Goal: Task Accomplishment & Management: Use online tool/utility

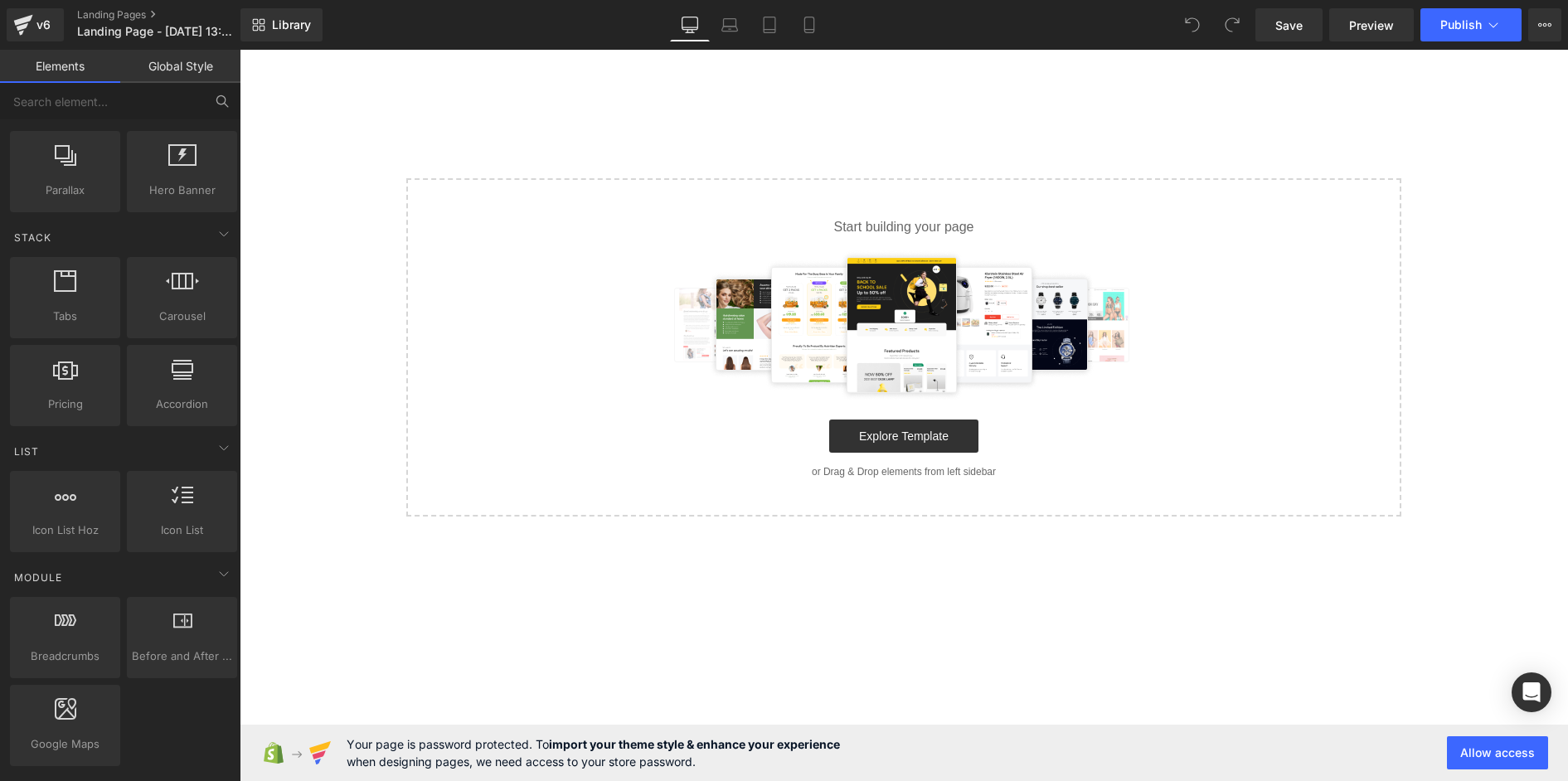
scroll to position [165, 0]
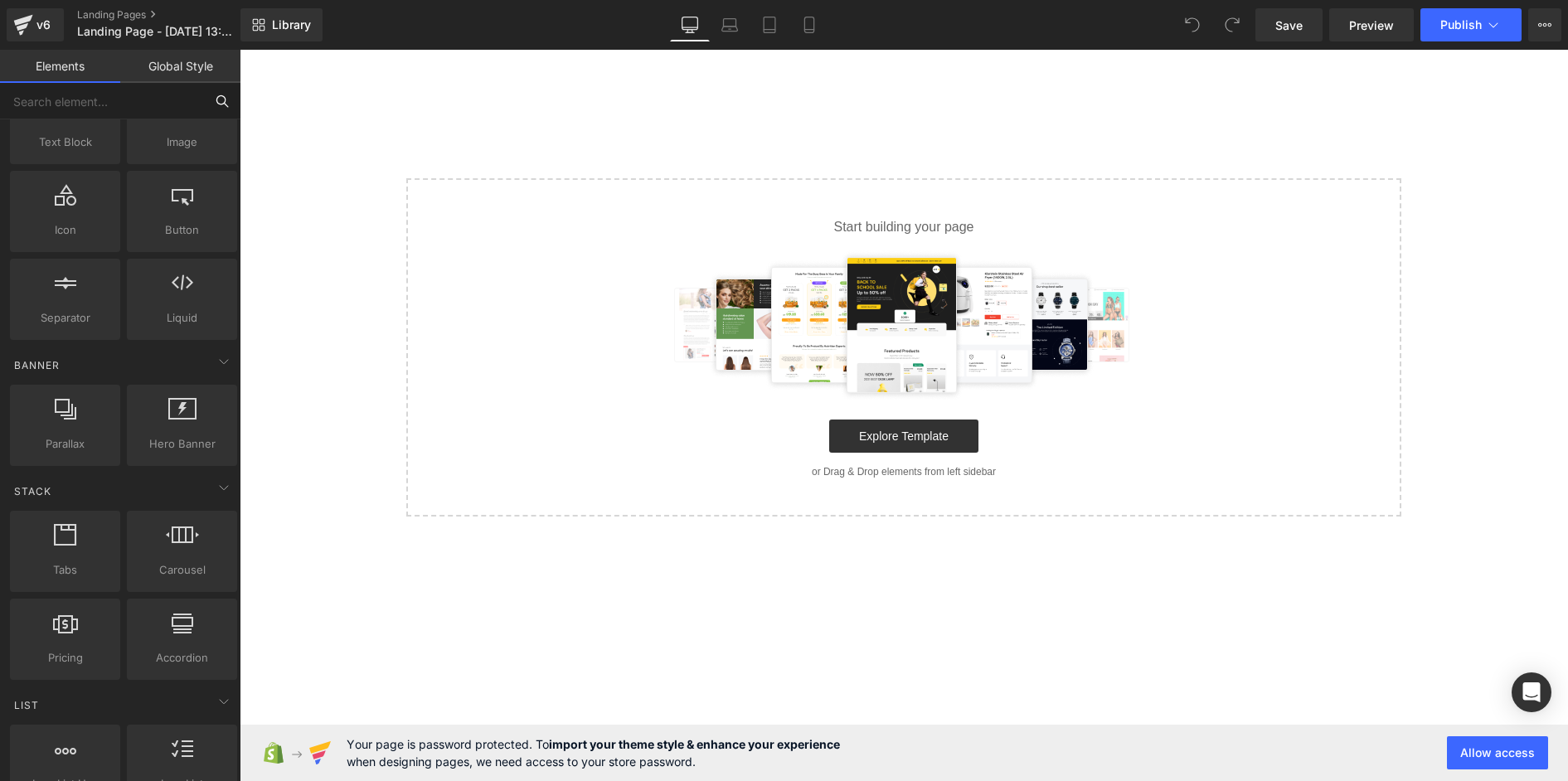
click at [82, 94] on input "text" at bounding box center [101, 101] width 204 height 37
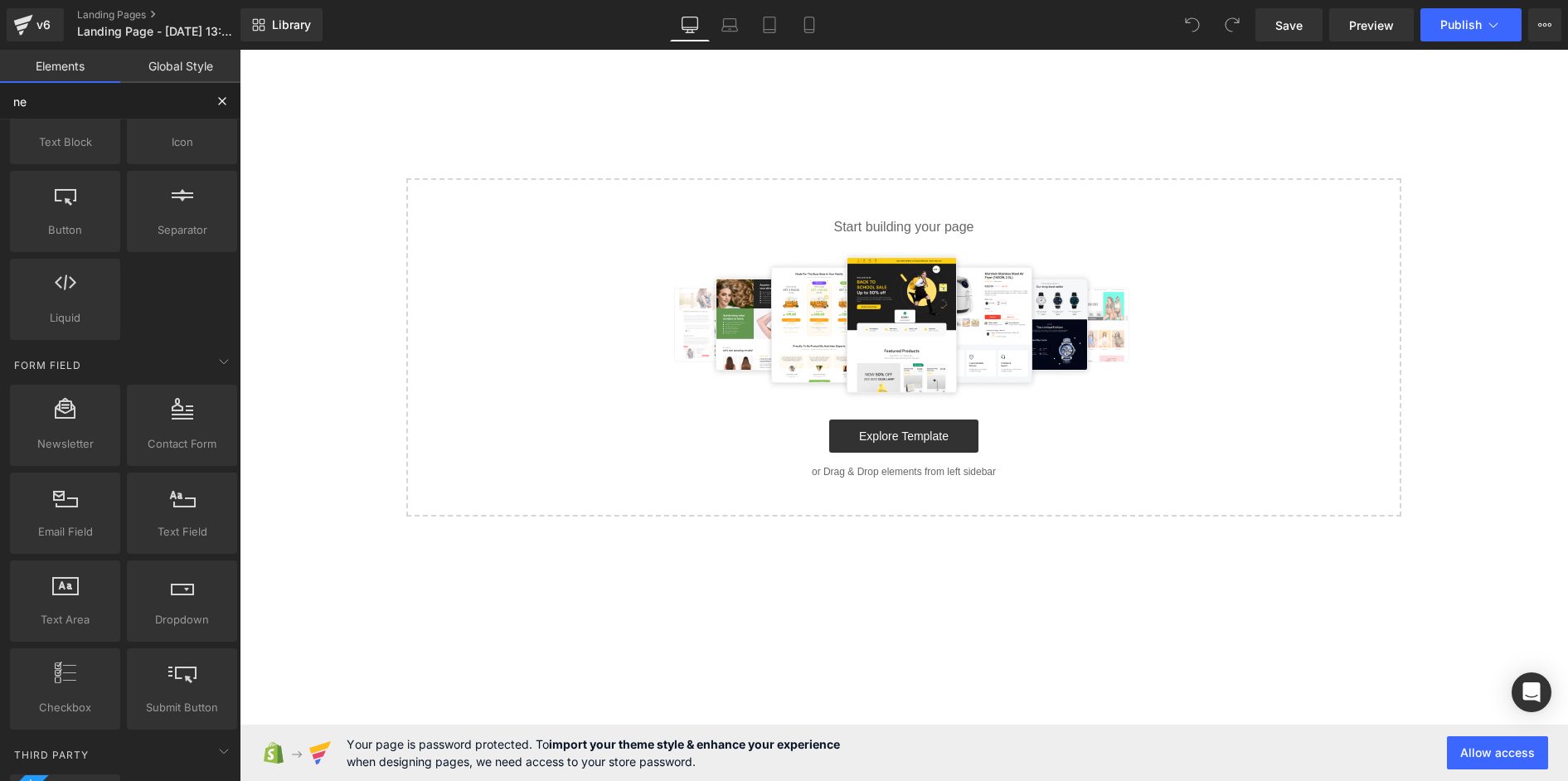
type input "new"
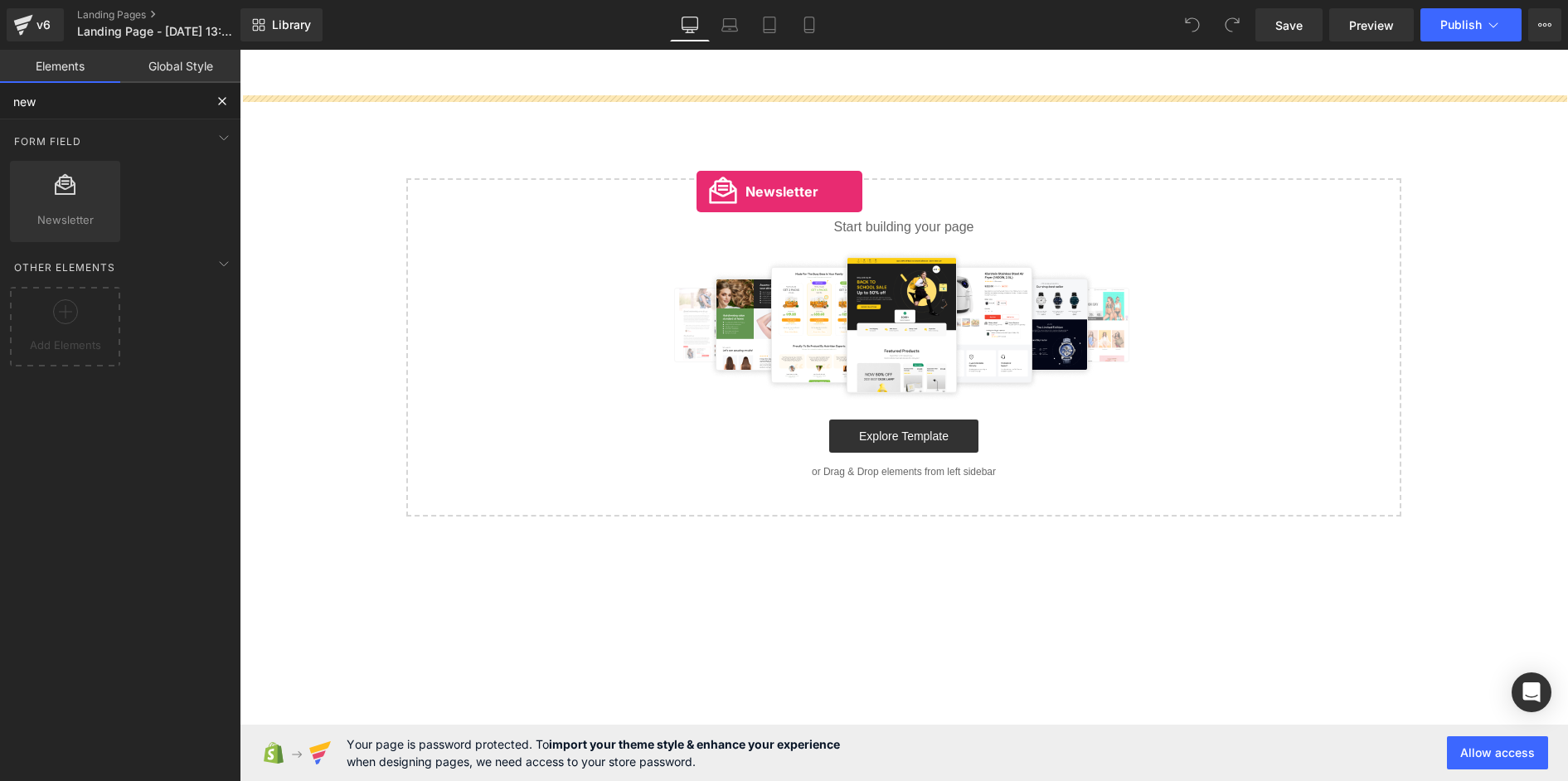
drag, startPoint x: 330, startPoint y: 262, endPoint x: 696, endPoint y: 192, distance: 372.6
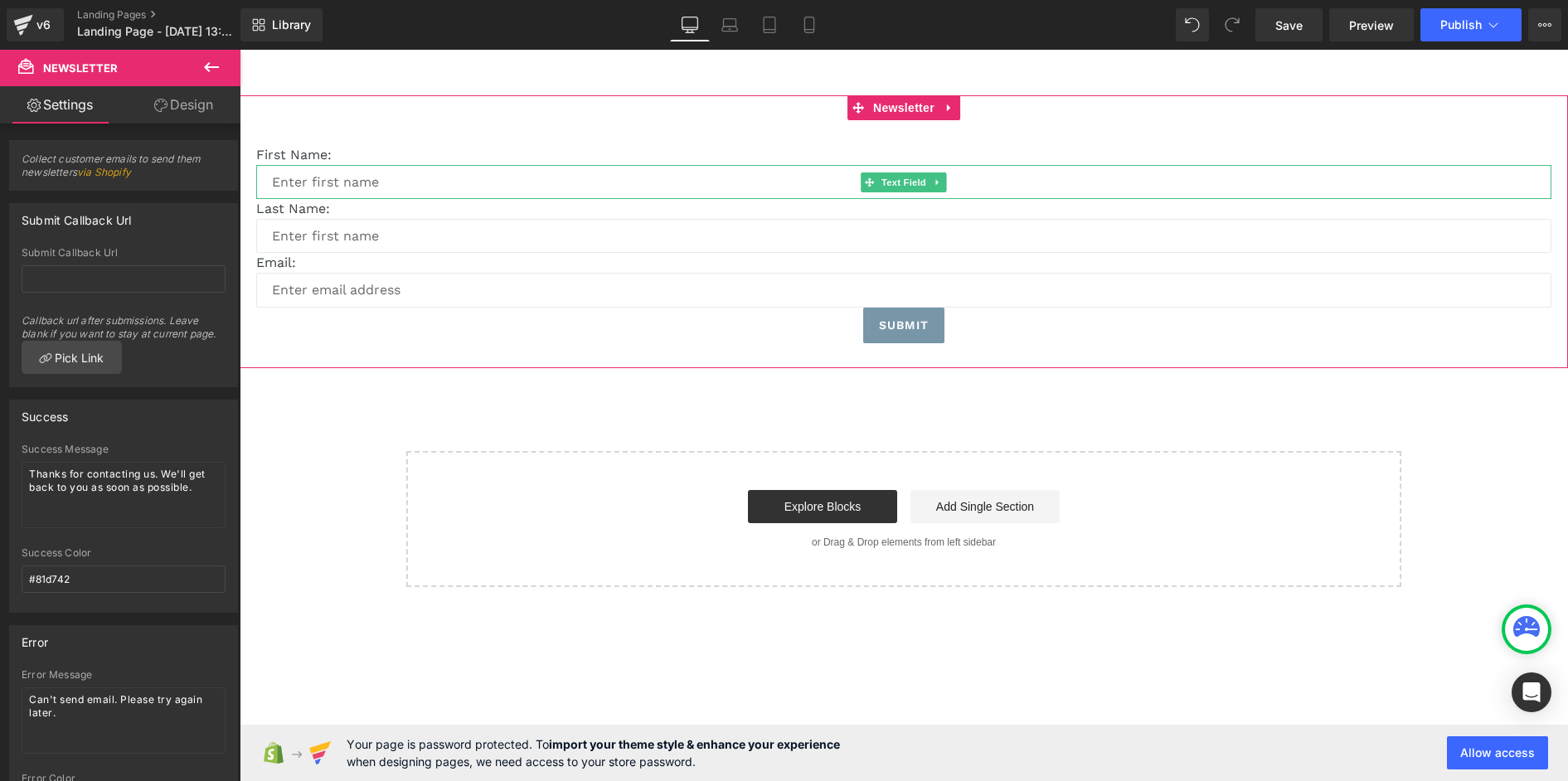
click at [698, 194] on input "text" at bounding box center [904, 182] width 1295 height 34
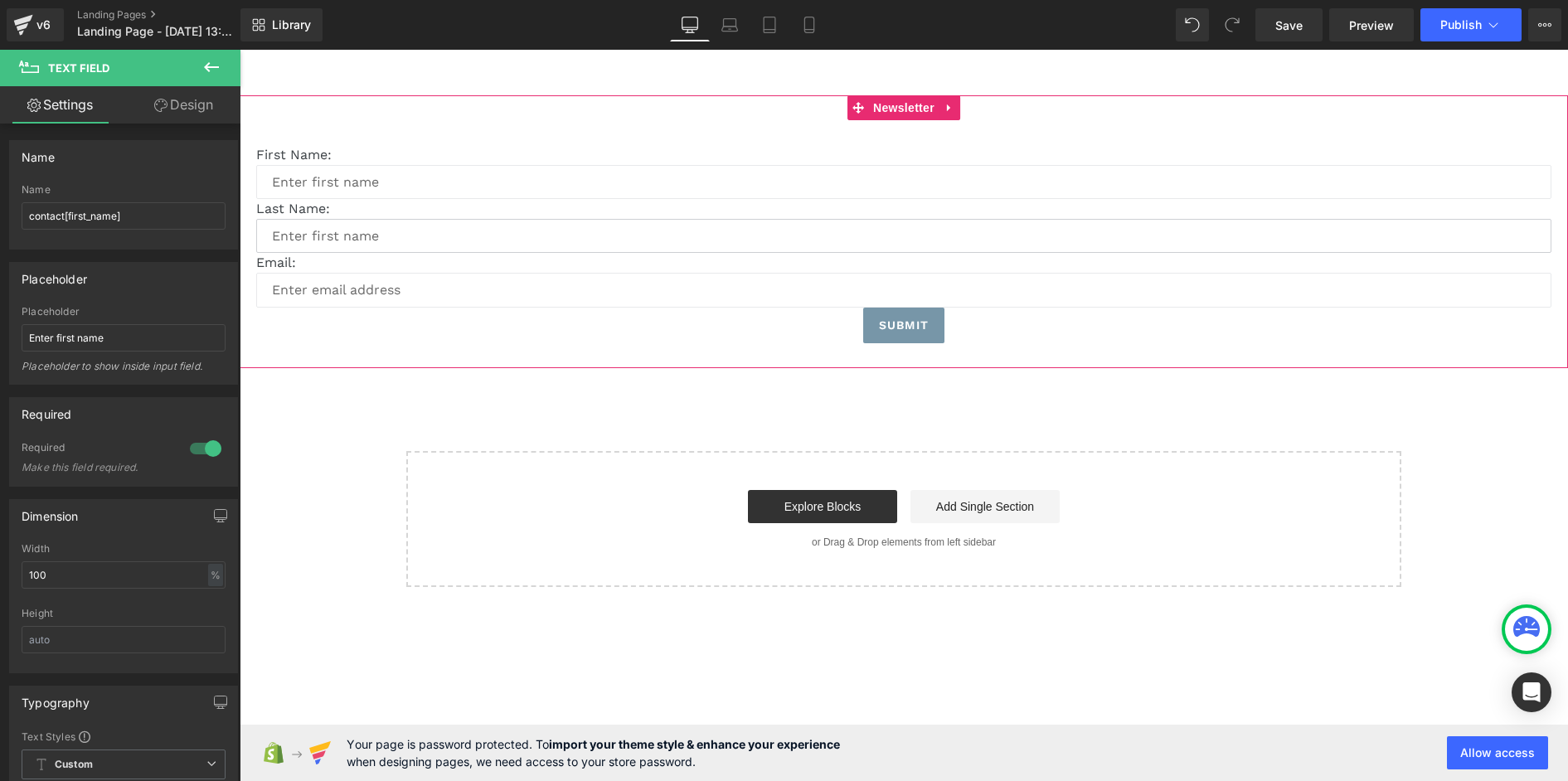
click at [293, 226] on input "text" at bounding box center [904, 236] width 1295 height 34
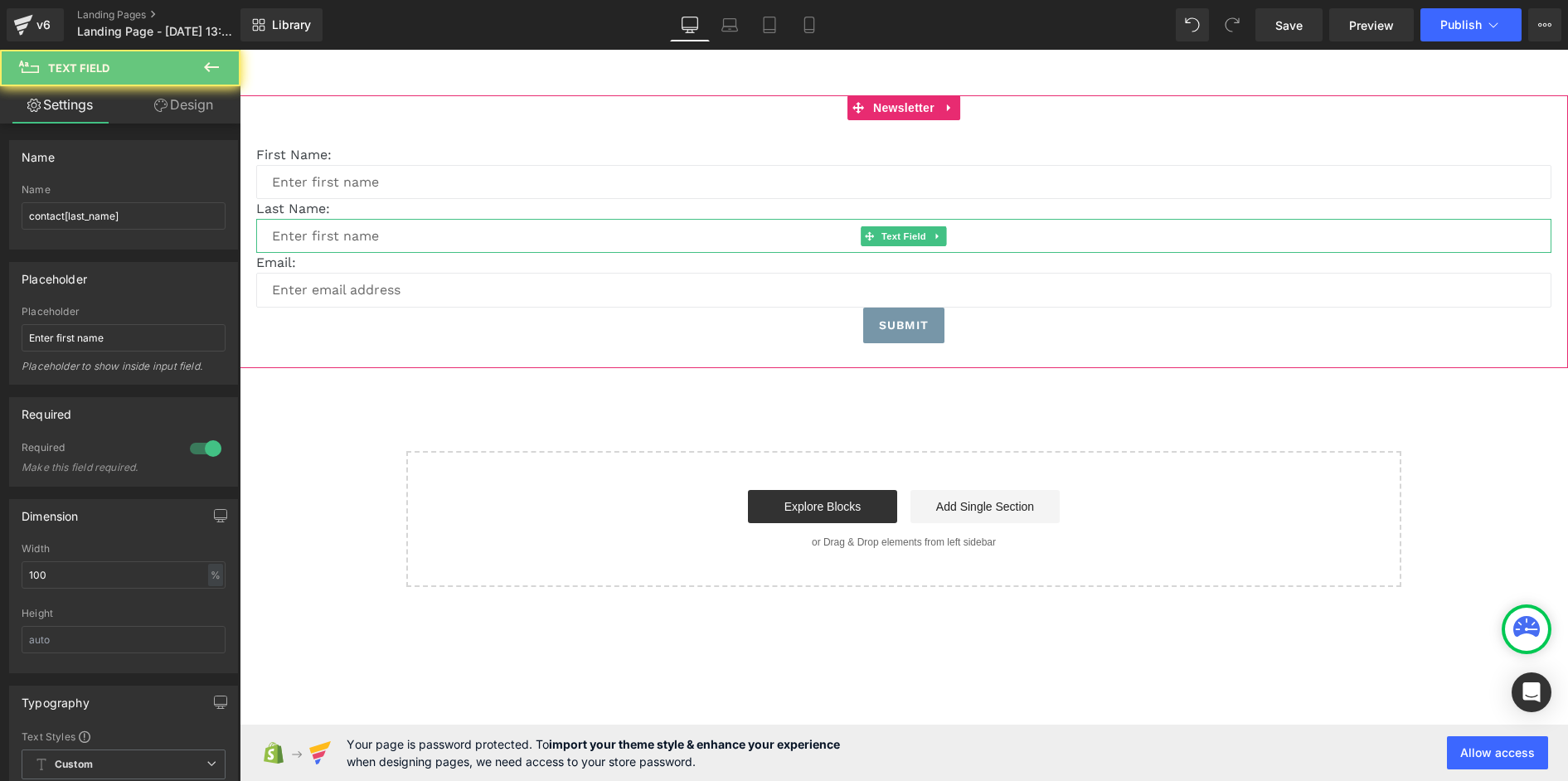
drag, startPoint x: 710, startPoint y: 230, endPoint x: 676, endPoint y: 230, distance: 34.0
click at [710, 230] on input "text" at bounding box center [904, 236] width 1295 height 34
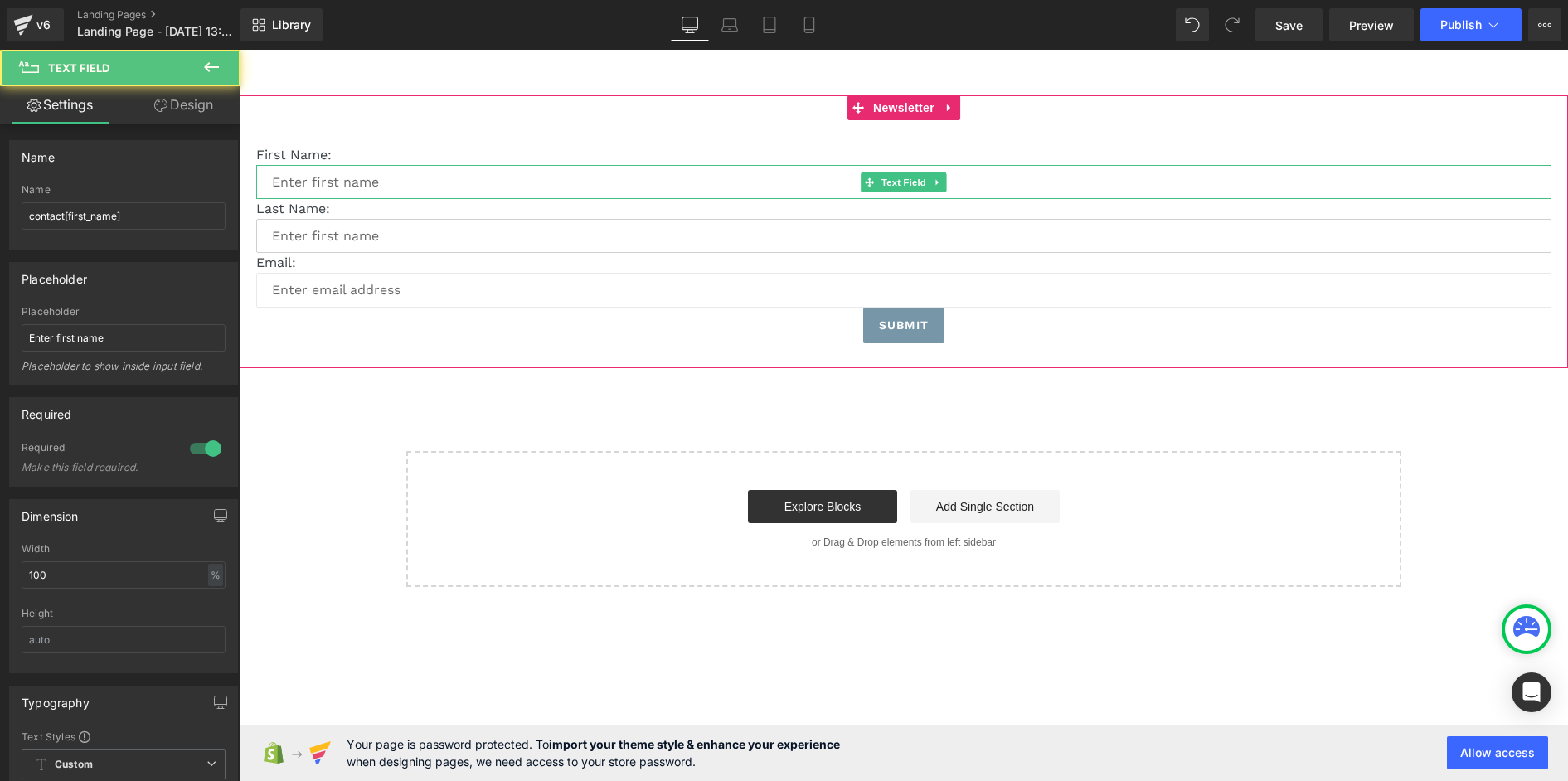
click at [453, 168] on div at bounding box center [904, 167] width 1295 height 4
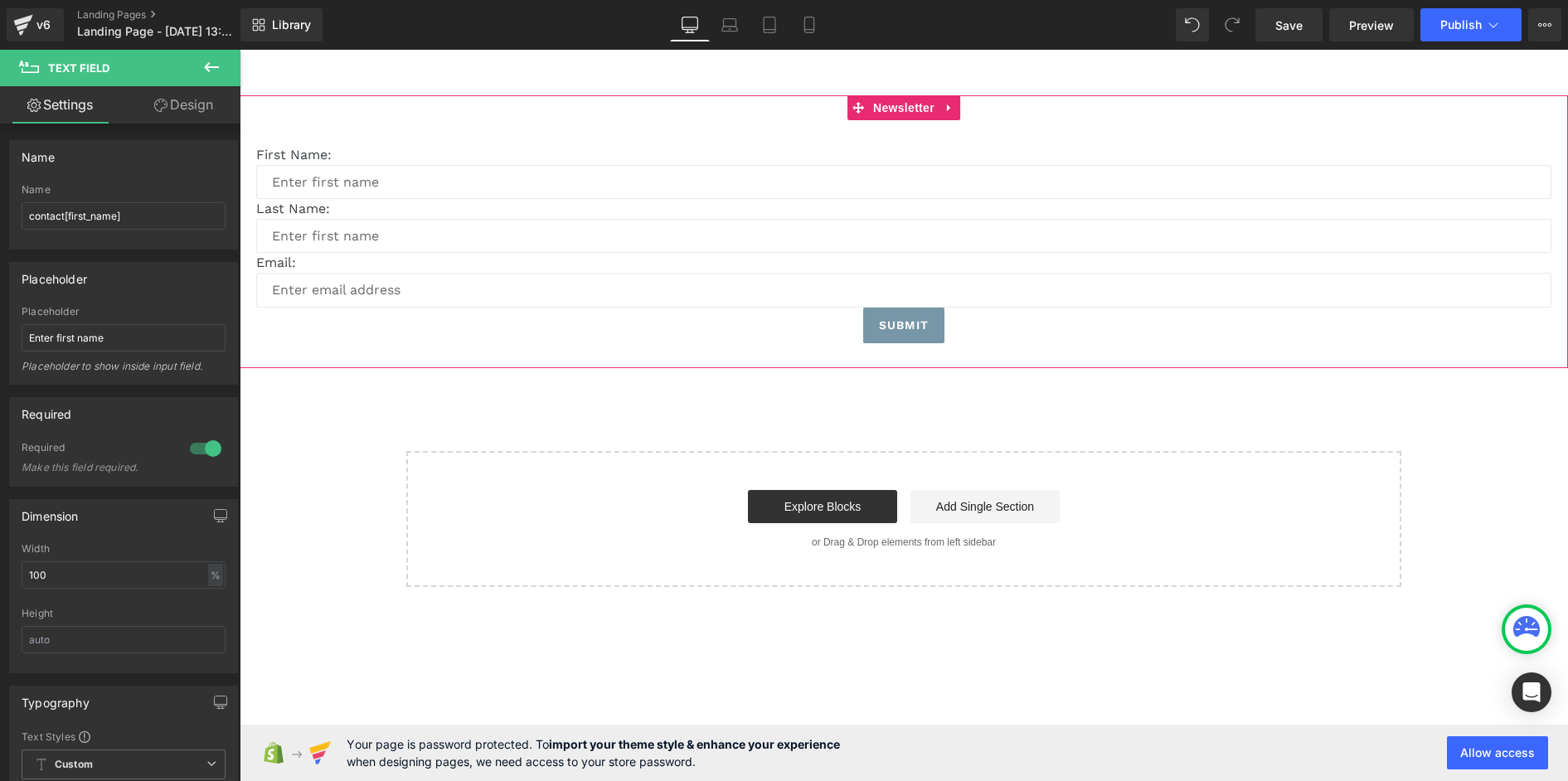
click at [462, 133] on div "First Name: Text Block Text Field Last Name: Text Block Text Field Email: Text …" at bounding box center [904, 231] width 1328 height 273
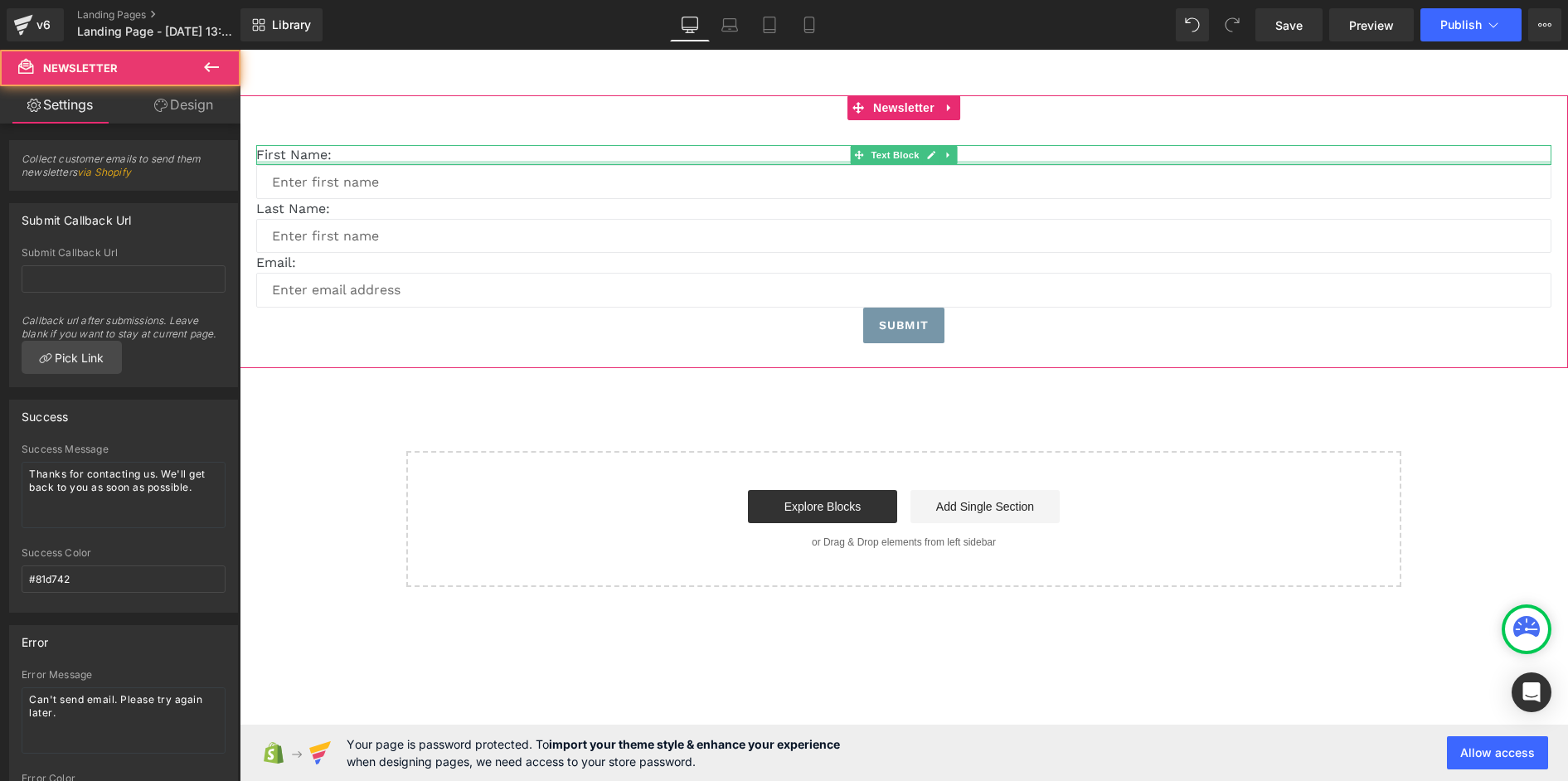
click at [408, 163] on div at bounding box center [904, 163] width 1295 height 4
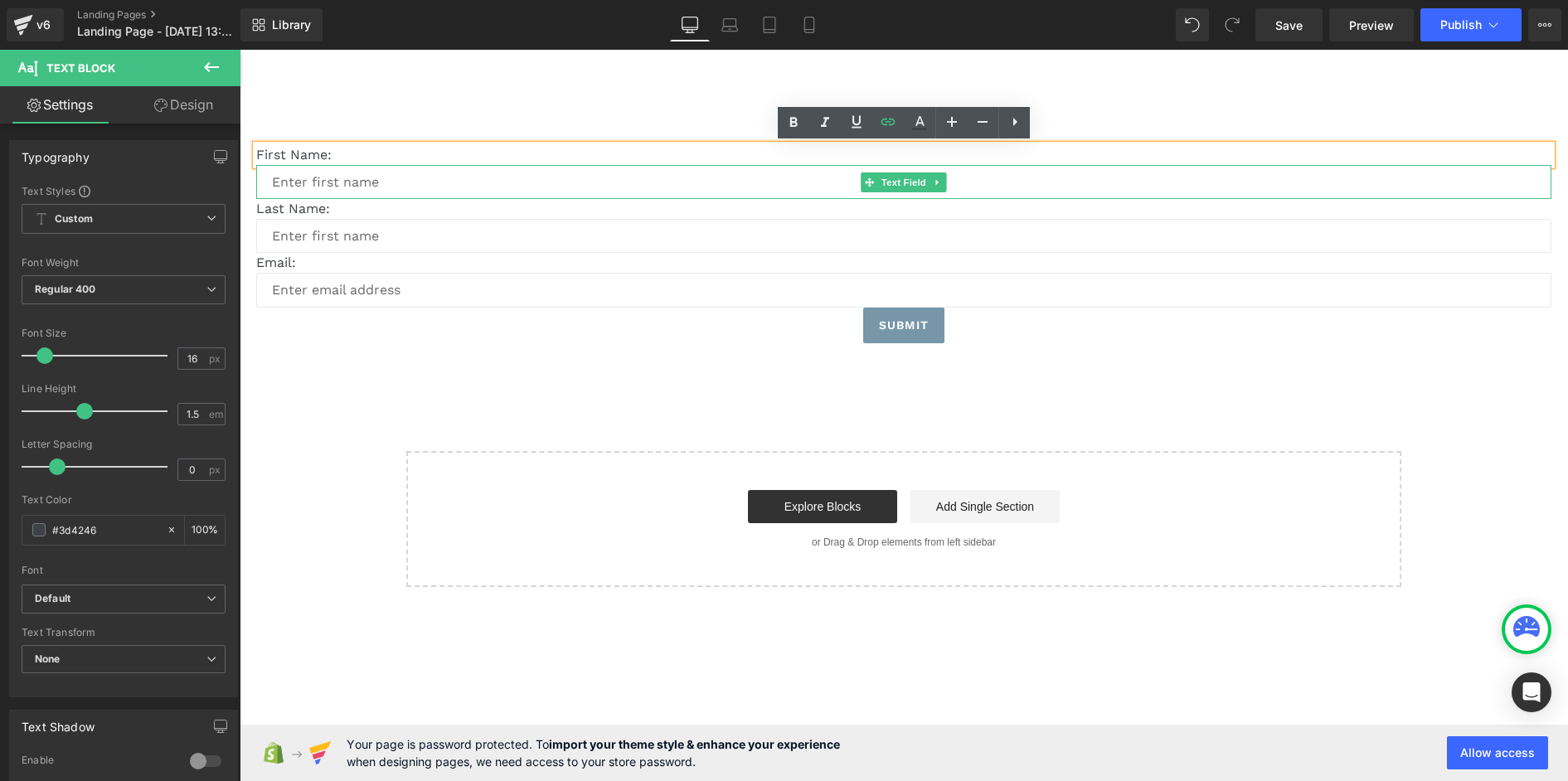
click at [578, 173] on input "text" at bounding box center [904, 182] width 1295 height 34
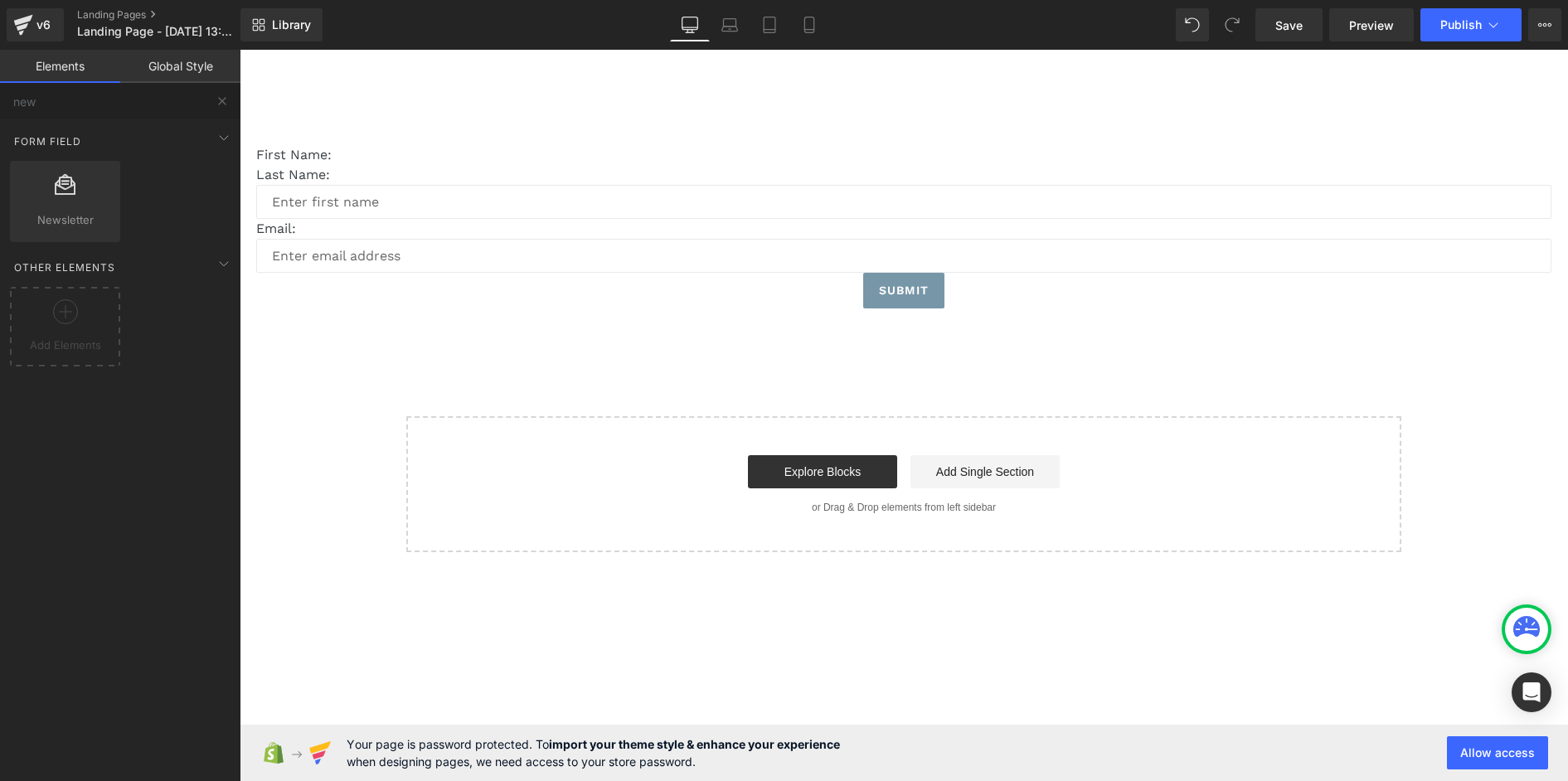
drag, startPoint x: 1084, startPoint y: 427, endPoint x: 845, endPoint y: 378, distance: 244.0
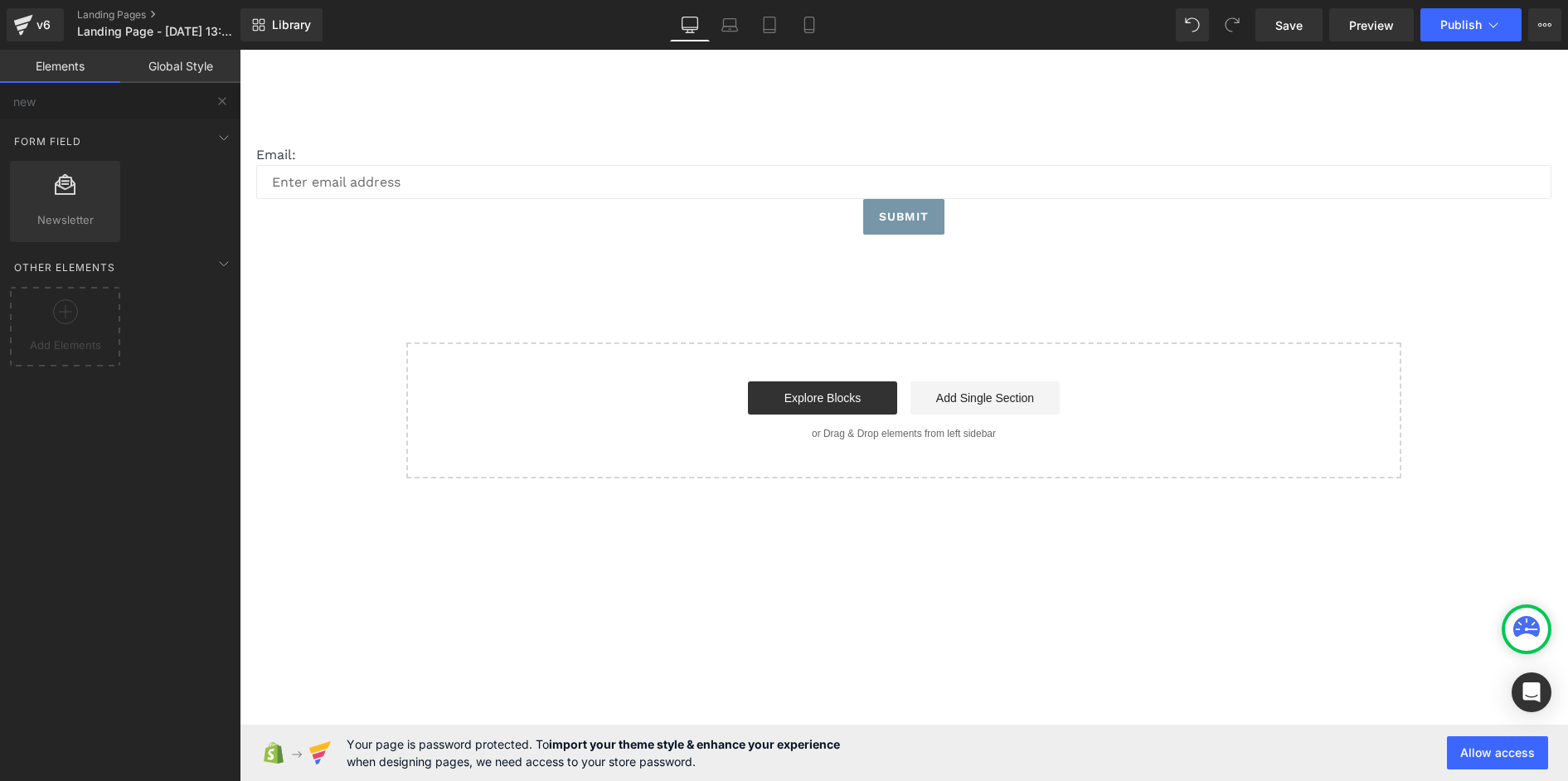
drag, startPoint x: 1051, startPoint y: 401, endPoint x: 811, endPoint y: 351, distance: 245.2
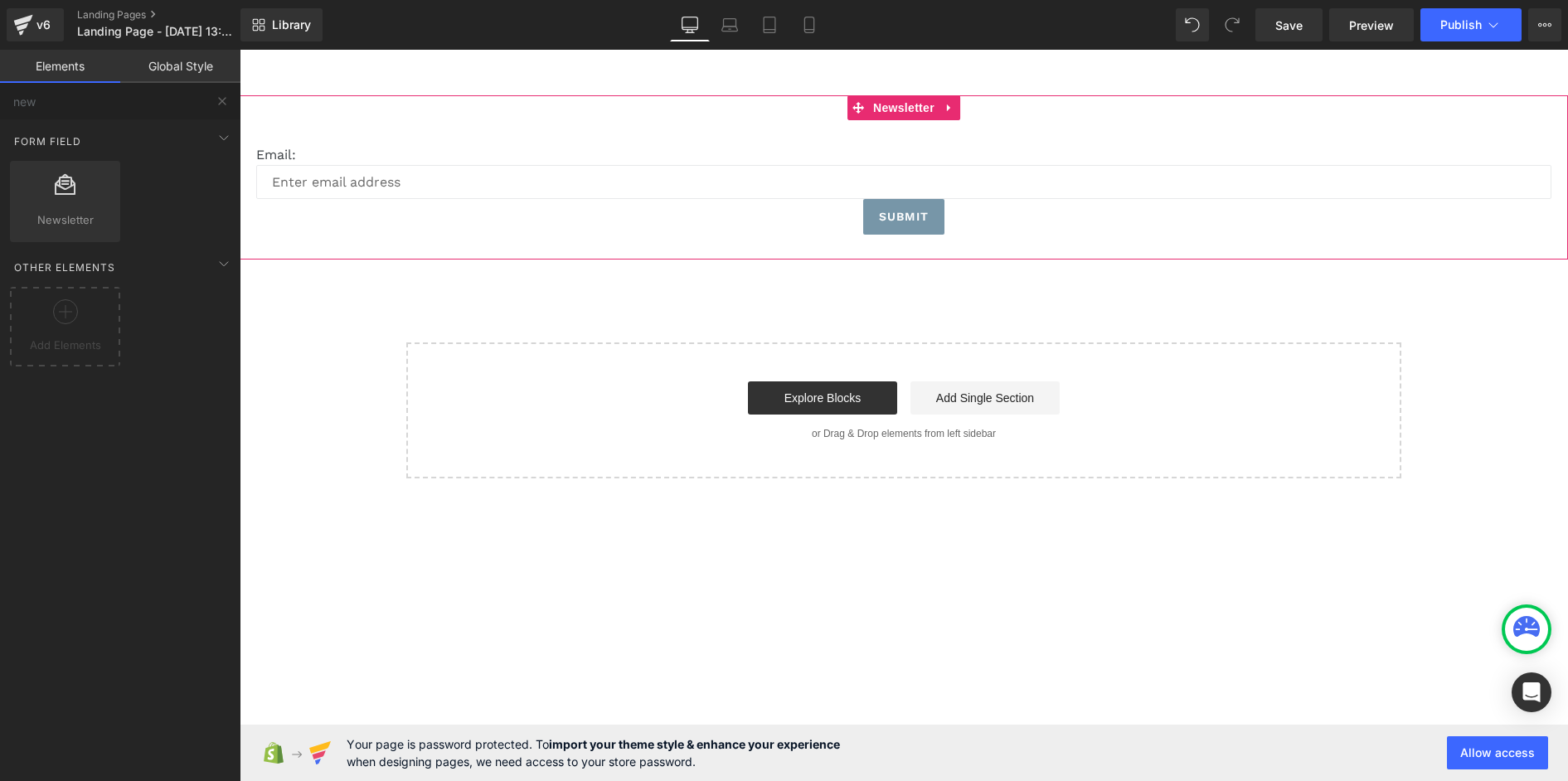
click at [283, 153] on p "Email:" at bounding box center [904, 154] width 1295 height 20
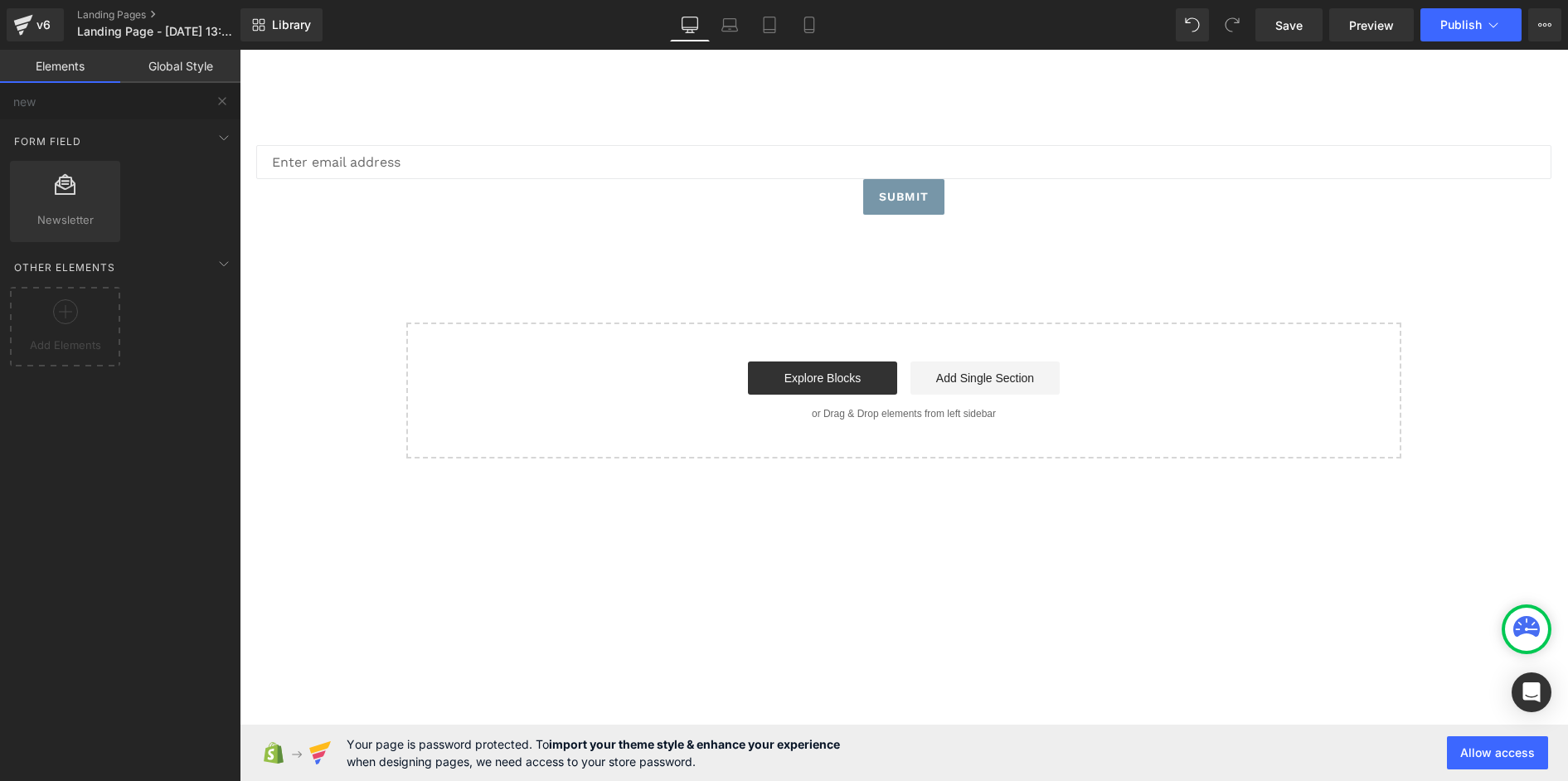
click at [57, 72] on link "Elements" at bounding box center [60, 66] width 120 height 33
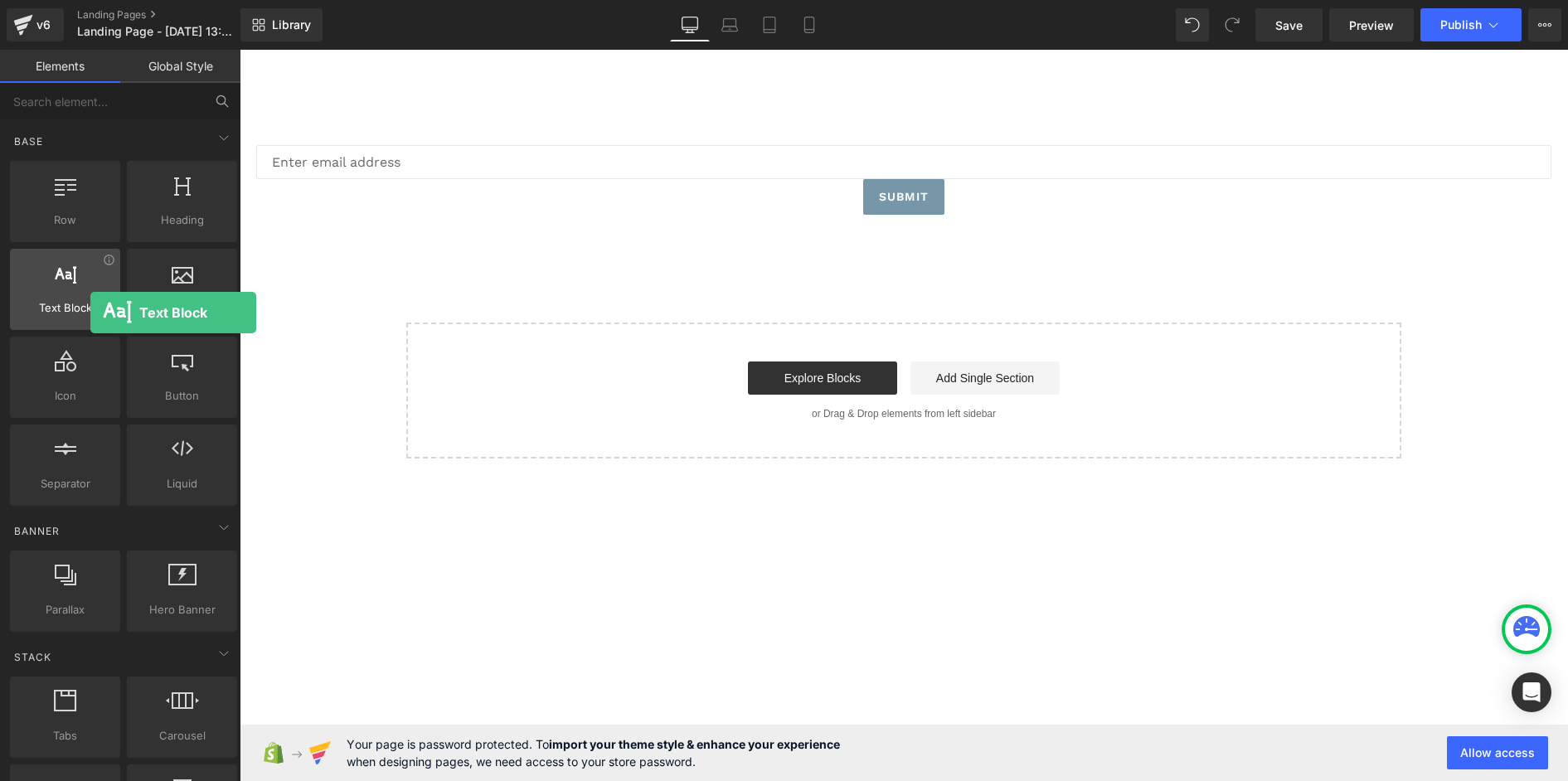
click at [90, 313] on span "Text Block" at bounding box center [65, 308] width 101 height 18
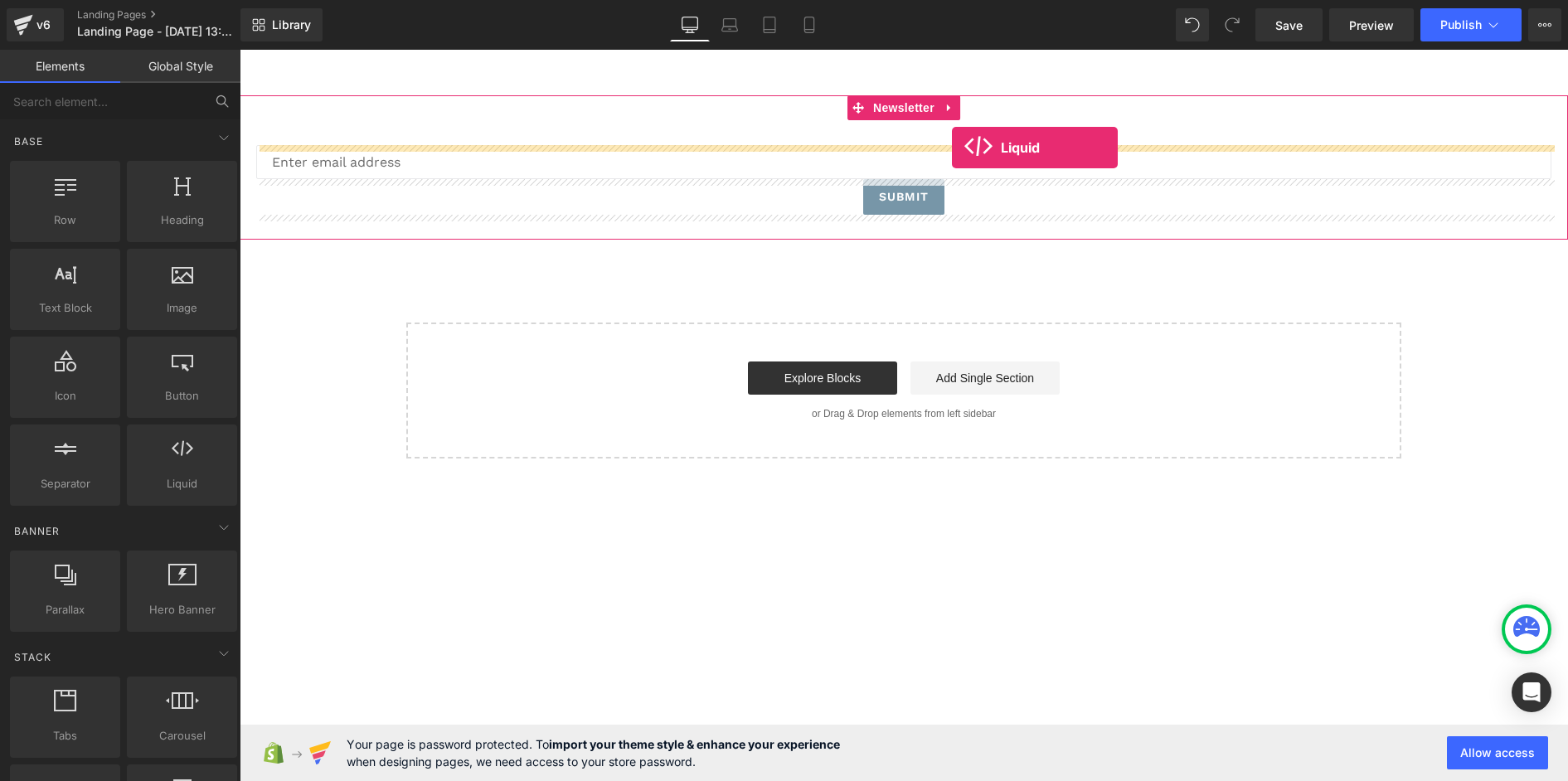
drag, startPoint x: 413, startPoint y: 523, endPoint x: 952, endPoint y: 148, distance: 656.6
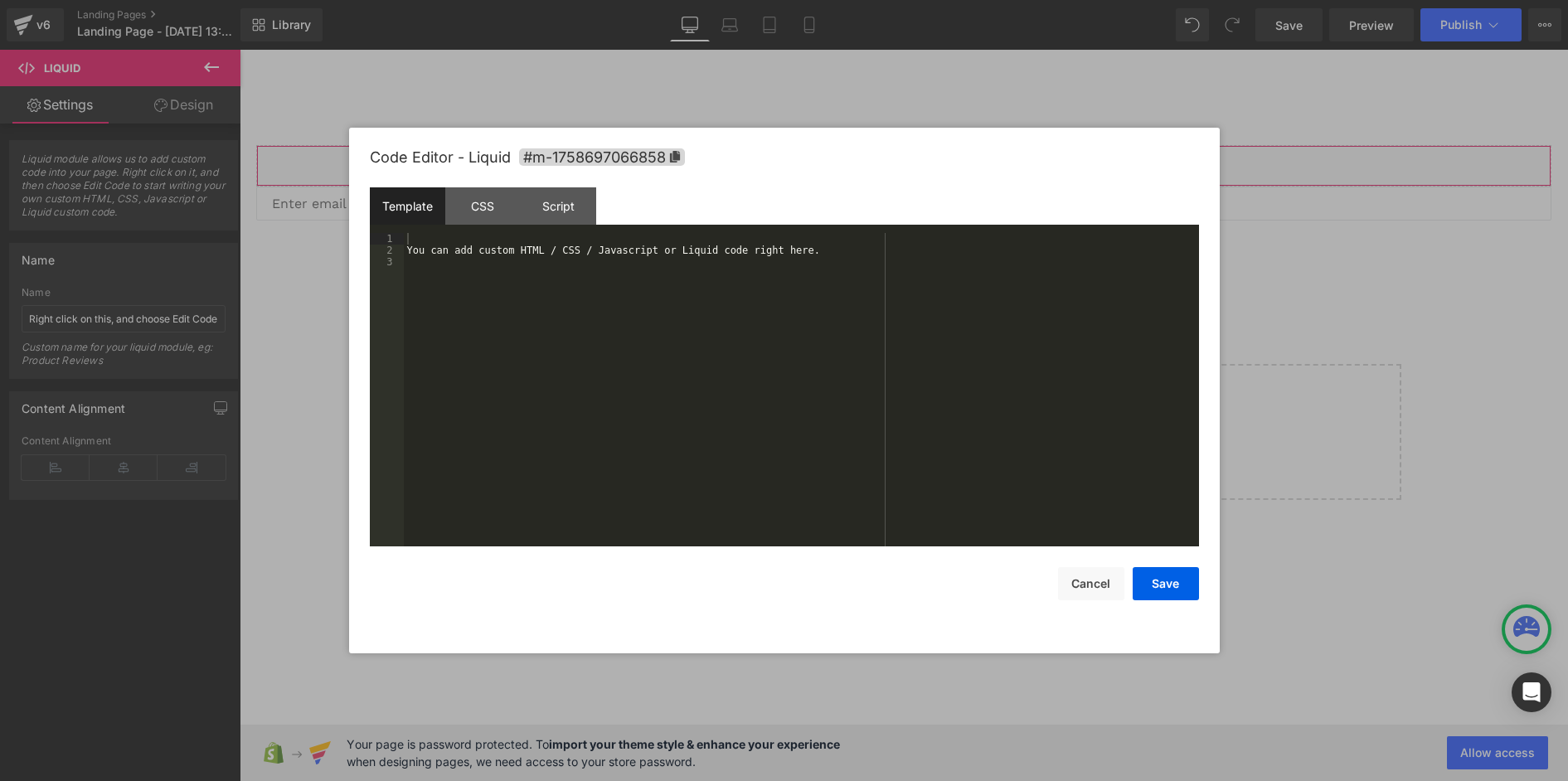
click at [864, 0] on div "Liquid You are previewing how the will restyle your page. You can not edit Elem…" at bounding box center [784, 0] width 1568 height 0
click at [661, 246] on div "You can add custom HTML / CSS / Javascript or Liquid code right here." at bounding box center [801, 401] width 795 height 336
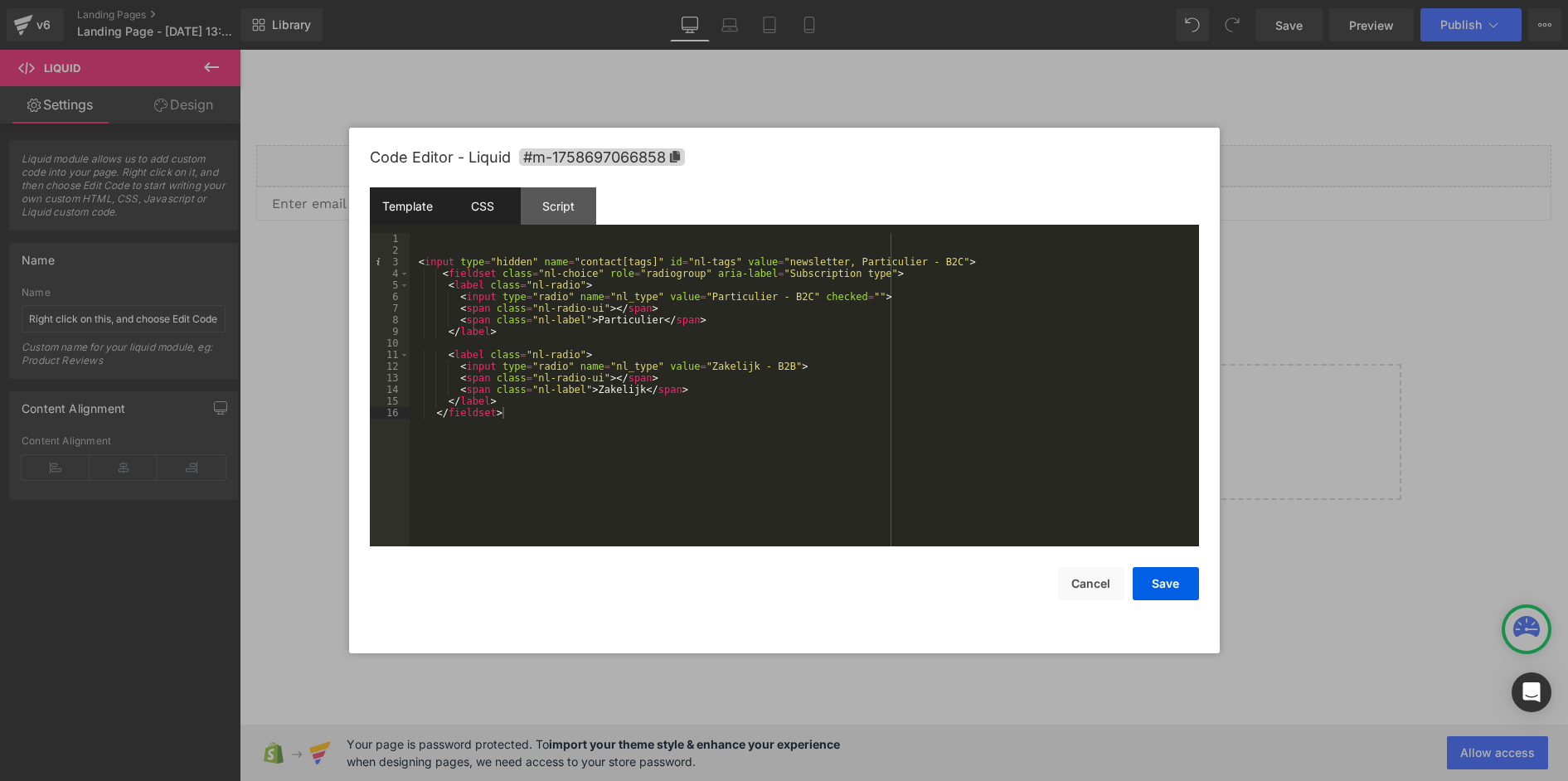
click at [490, 201] on div "CSS" at bounding box center [483, 206] width 75 height 38
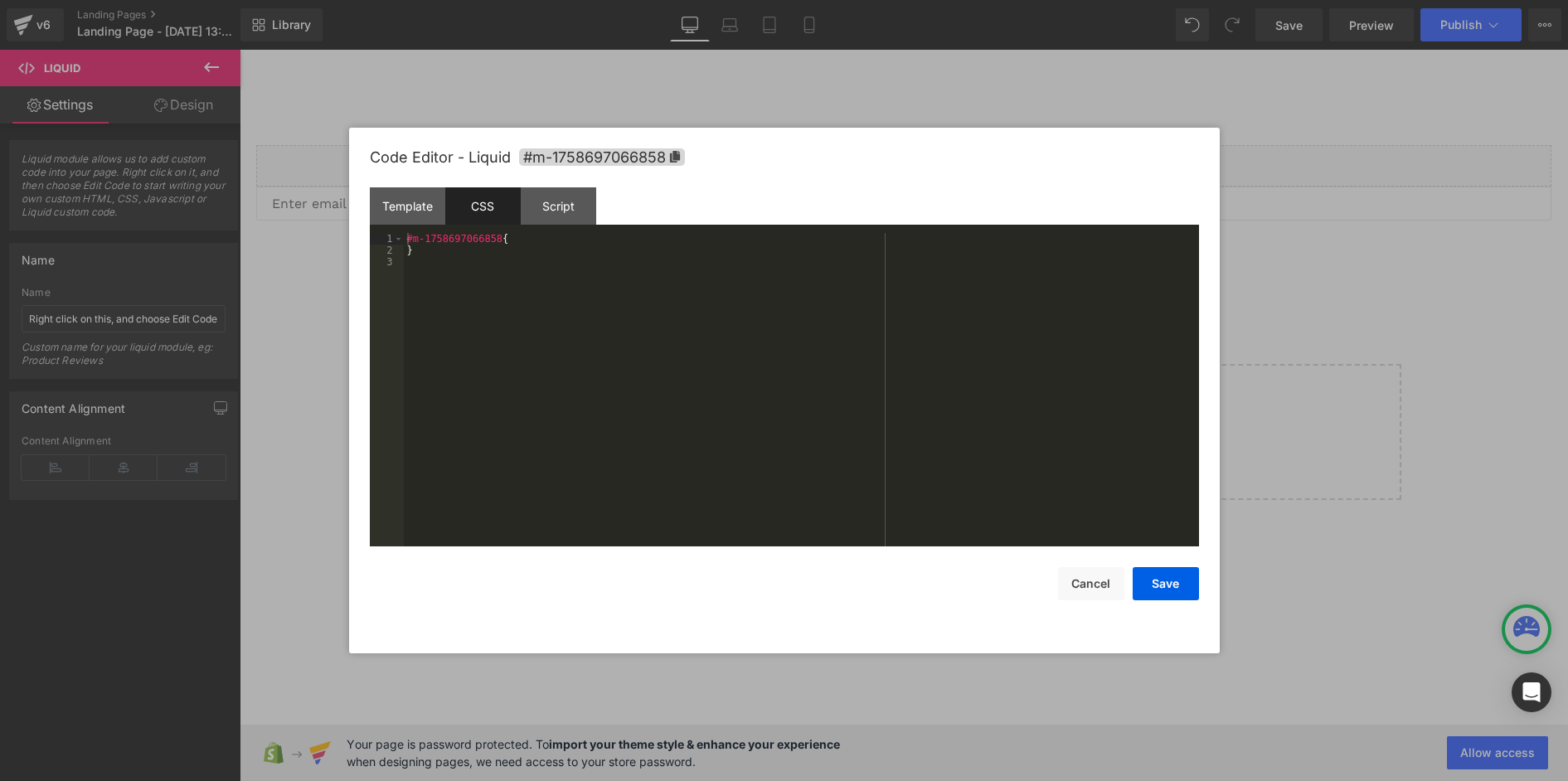
click at [490, 283] on div "#m-1758697066858 { }" at bounding box center [801, 401] width 795 height 336
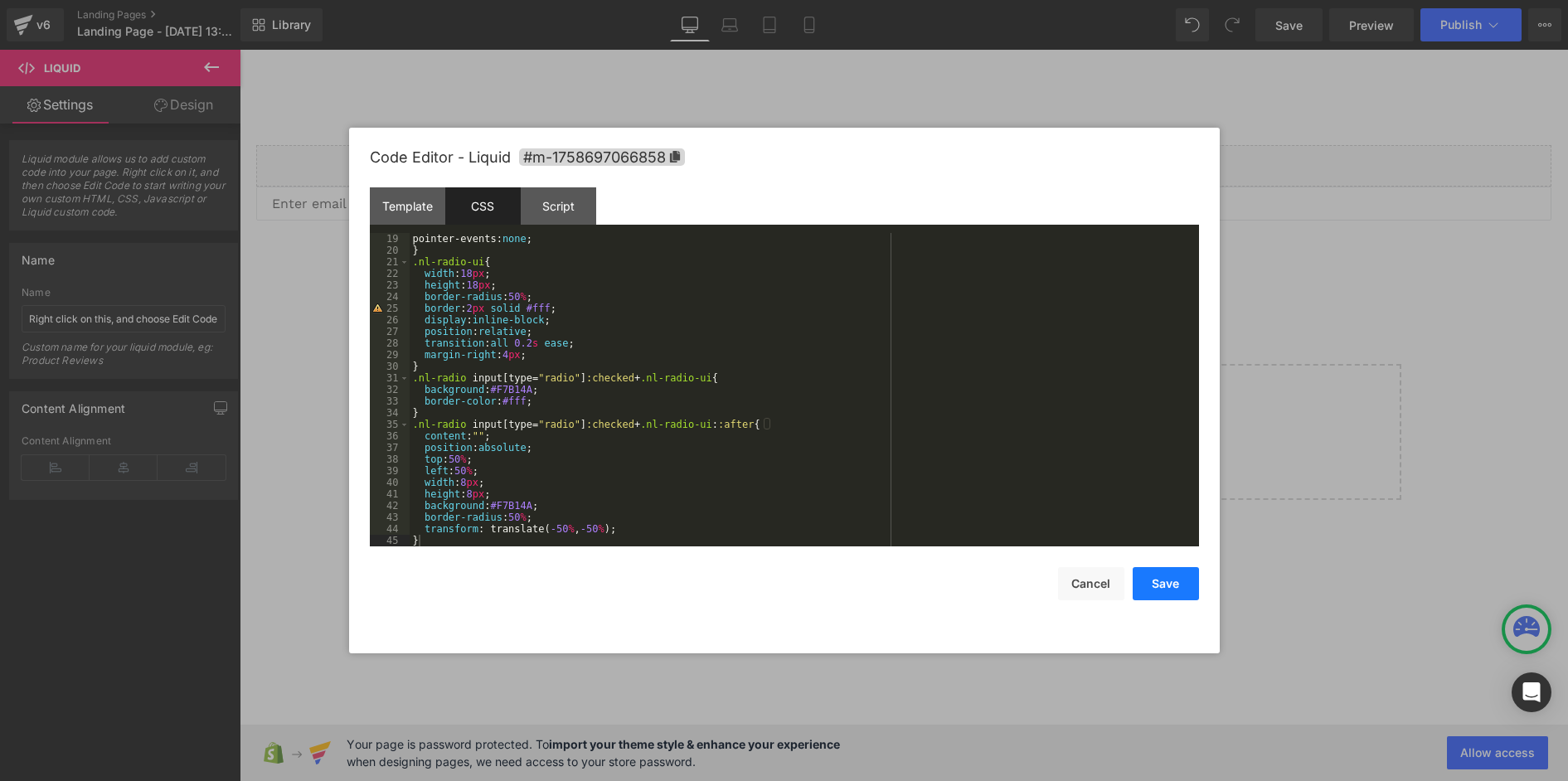
click at [1144, 594] on button "Save" at bounding box center [1165, 584] width 67 height 33
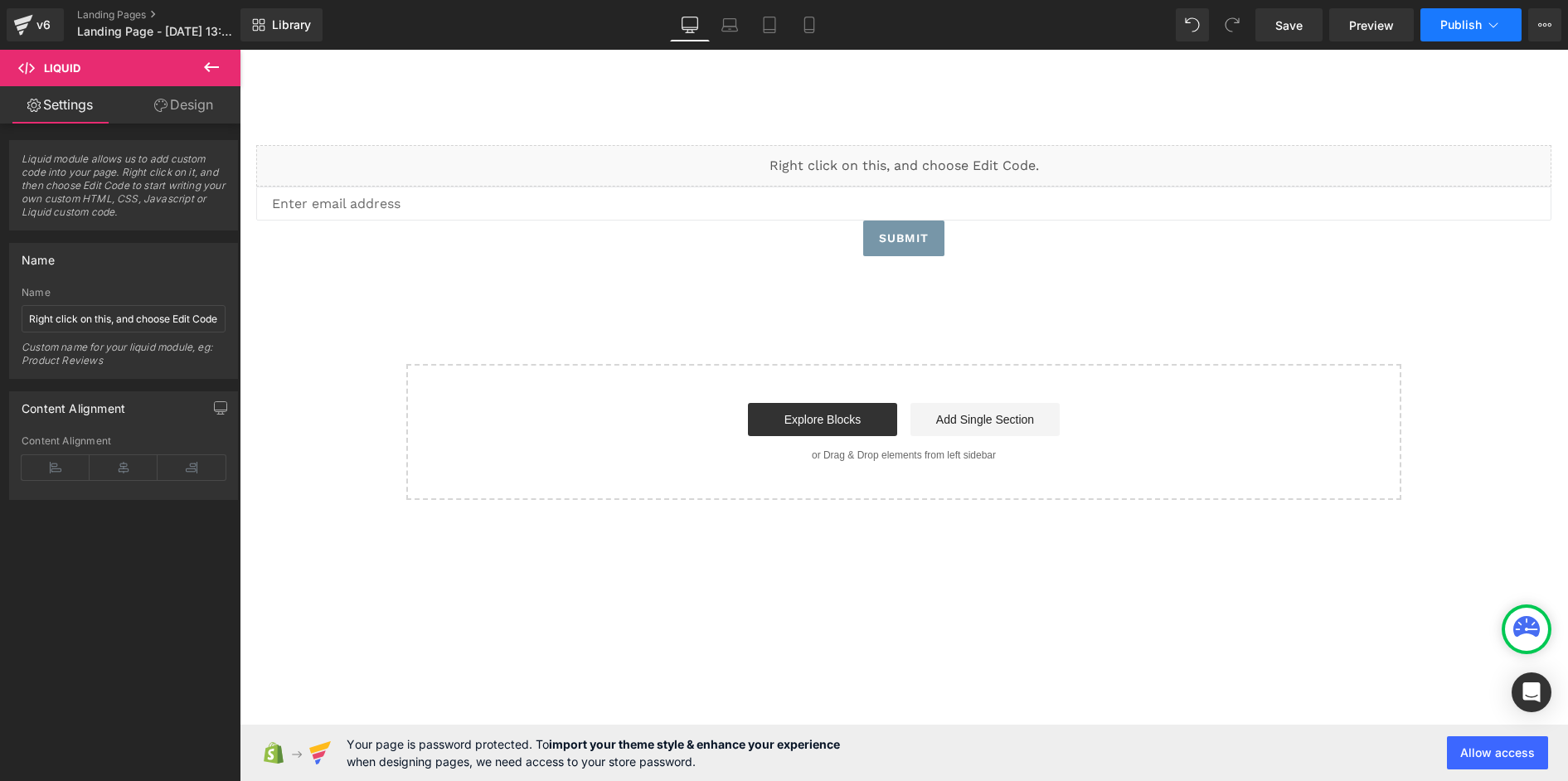
click at [1470, 30] on span "Publish" at bounding box center [1461, 24] width 41 height 13
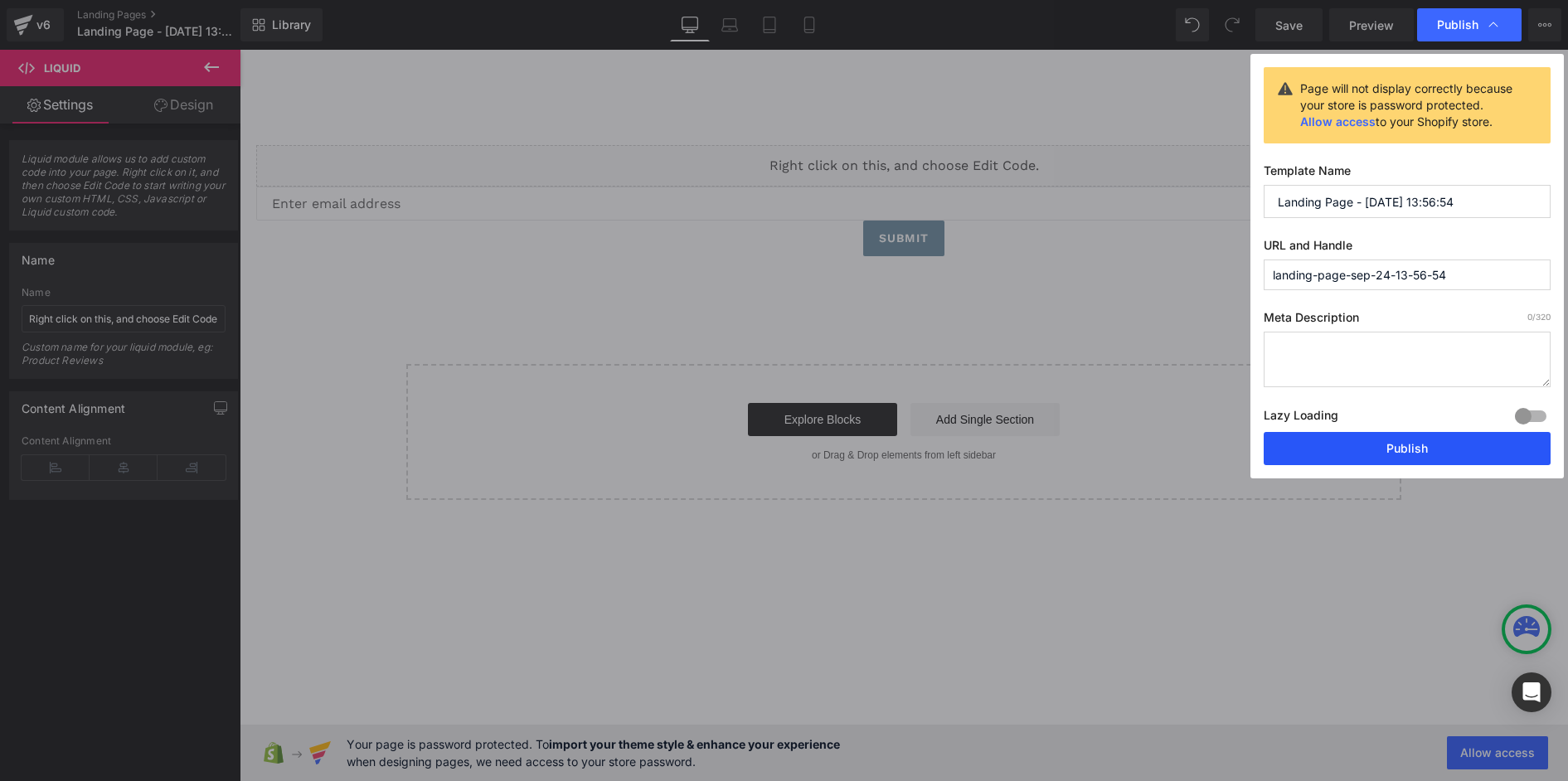
click at [1421, 451] on button "Publish" at bounding box center [1406, 448] width 287 height 33
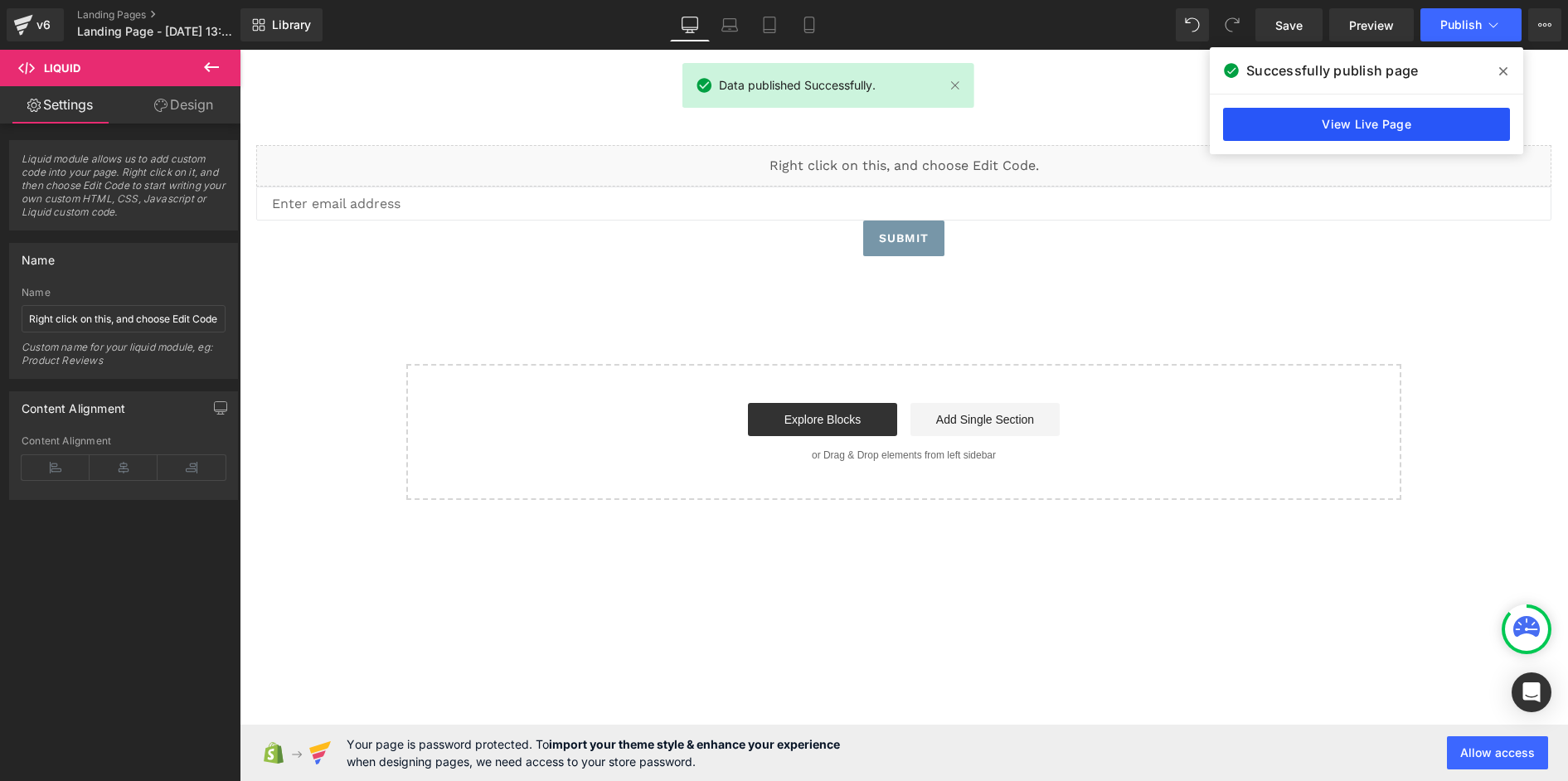
click at [1353, 121] on link "View Live Page" at bounding box center [1366, 124] width 287 height 33
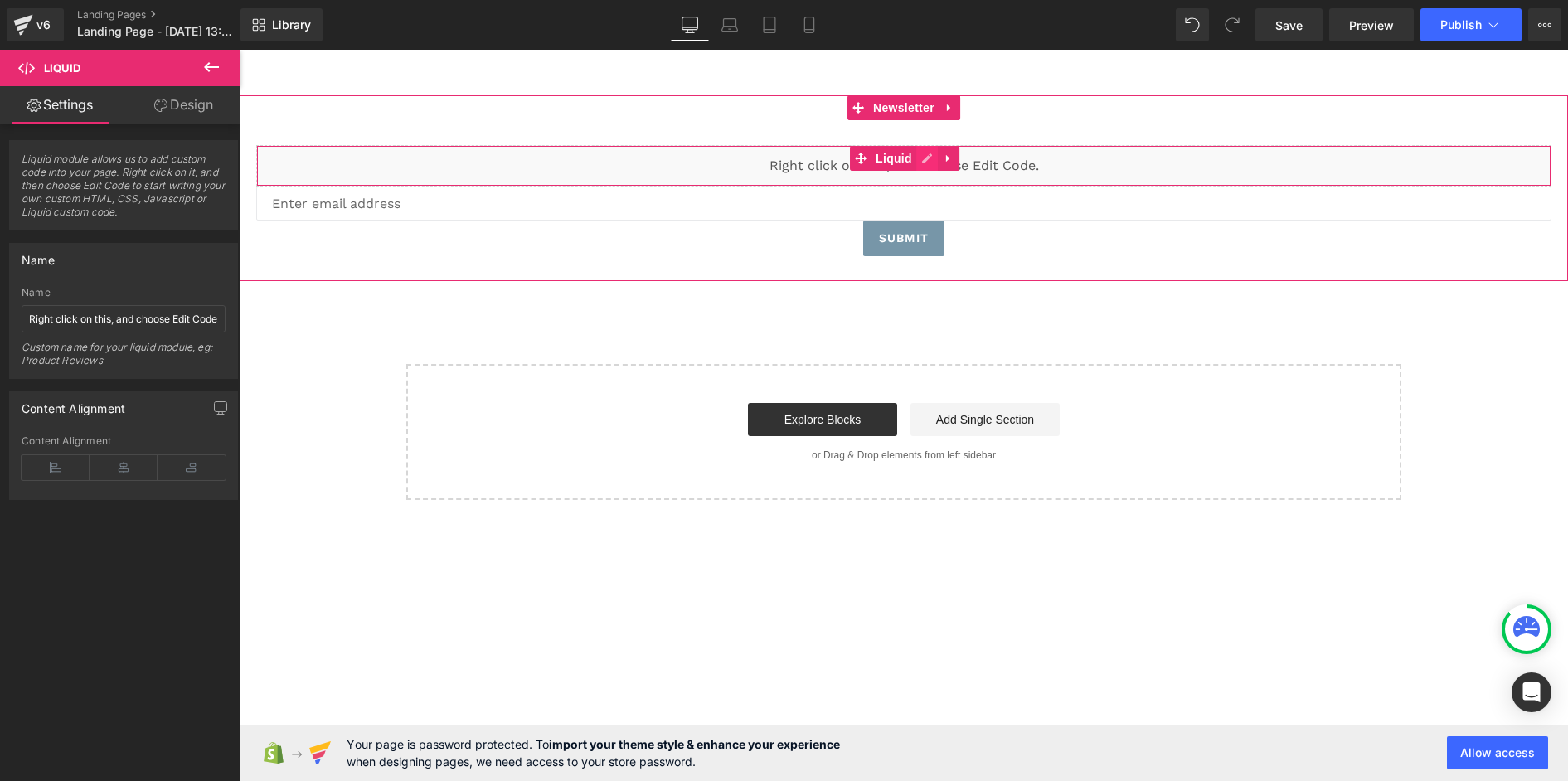
click at [924, 158] on div "Liquid" at bounding box center [904, 165] width 1295 height 41
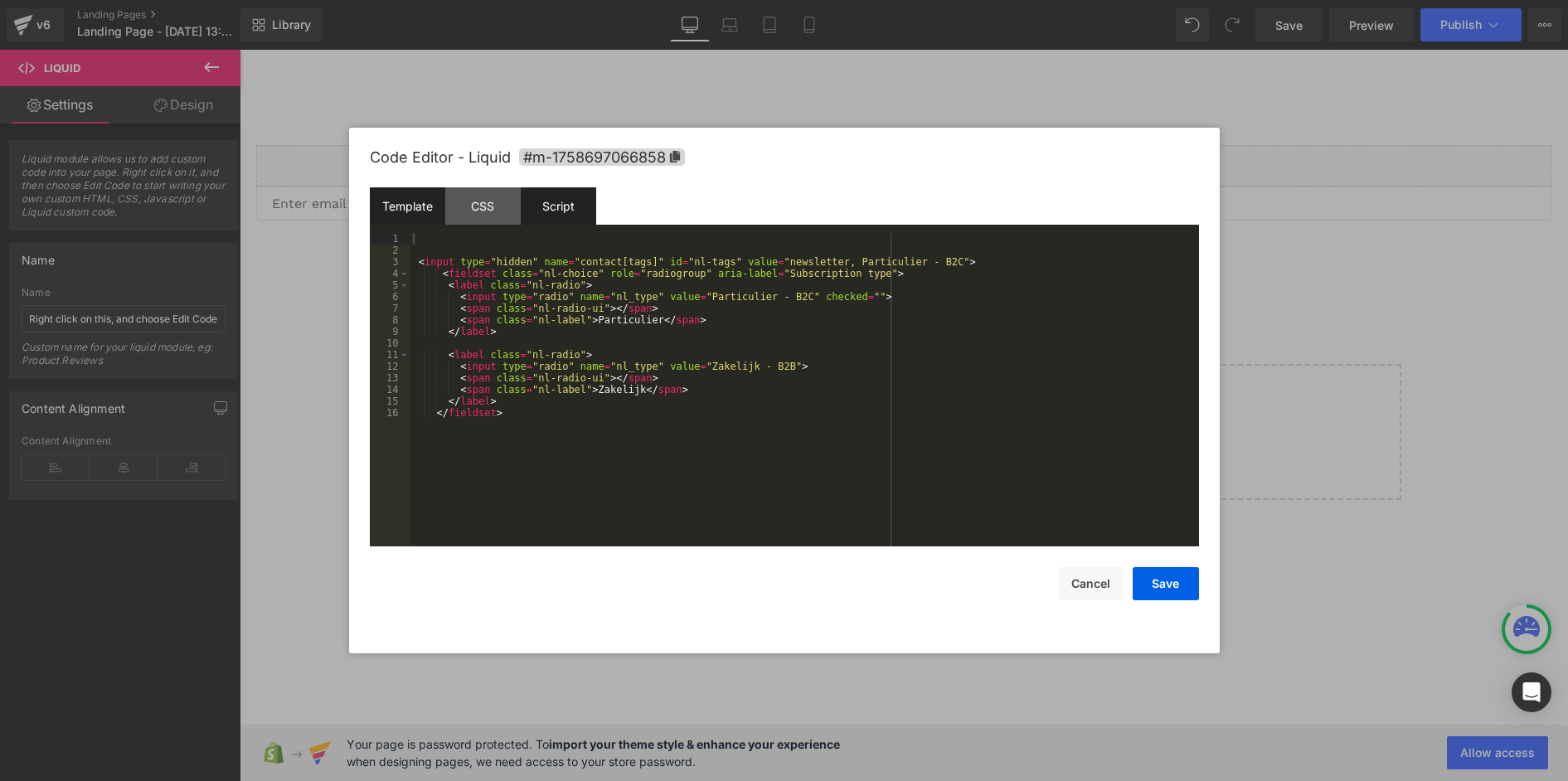
click at [562, 206] on div "Script" at bounding box center [558, 206] width 75 height 38
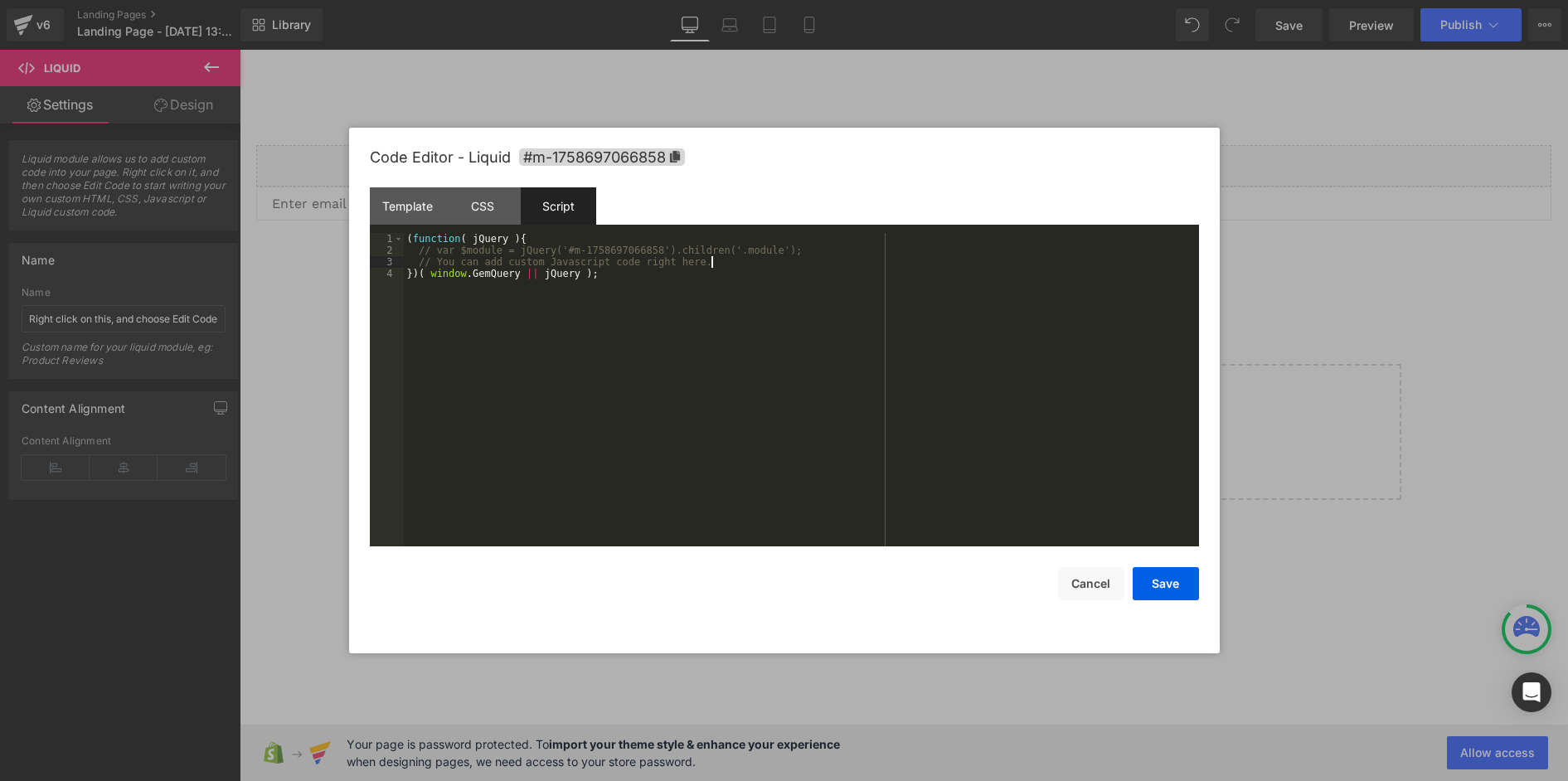
click at [713, 258] on div "( function ( jQuery ) { // var $module = jQuery('#m-1758697066858').children('.…" at bounding box center [801, 401] width 795 height 336
click at [427, 283] on div "( function ( jQuery ) { // var $module = jQuery('#m-1758697066858').children('.…" at bounding box center [804, 401] width 789 height 336
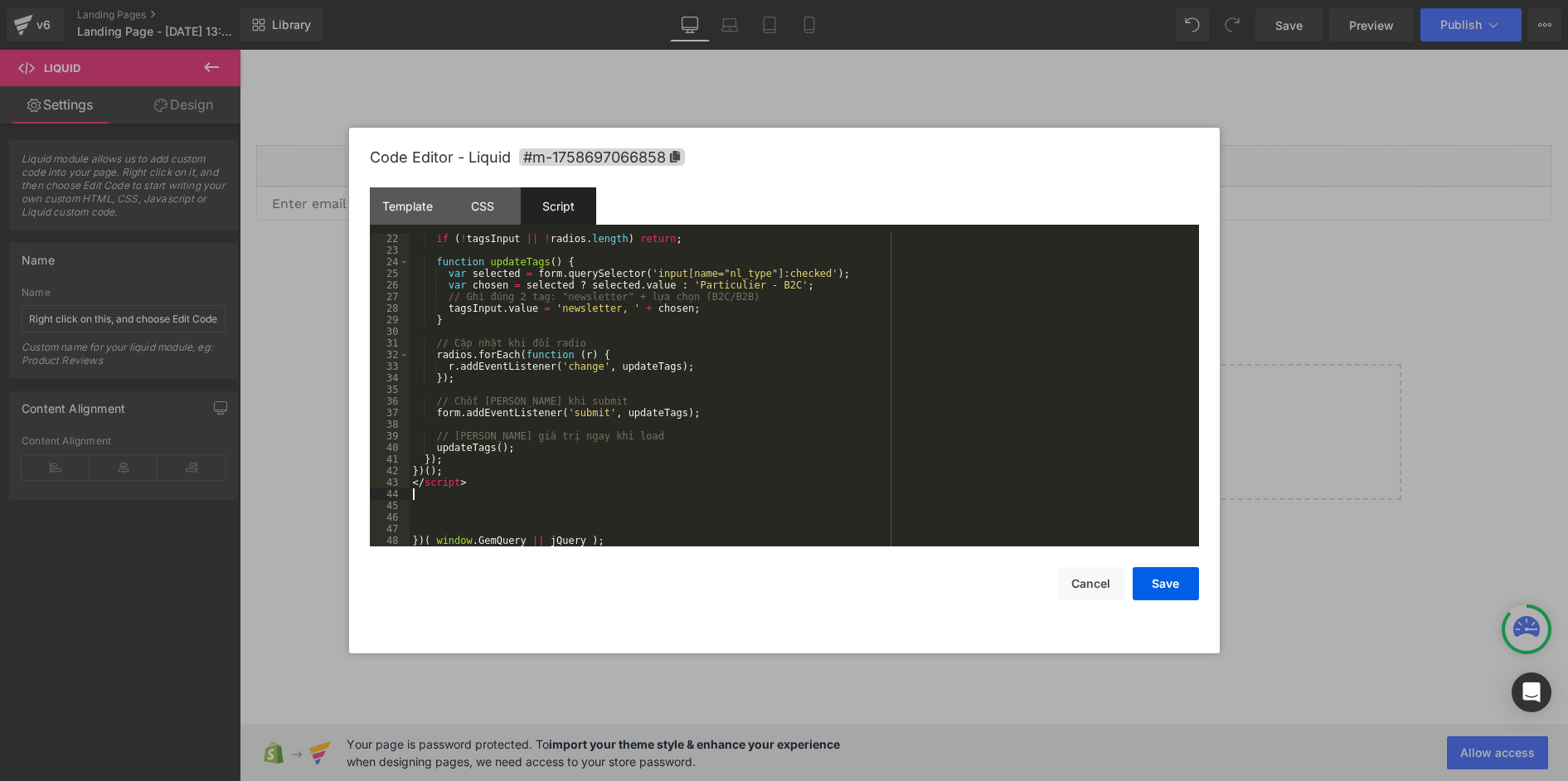
scroll to position [243, 0]
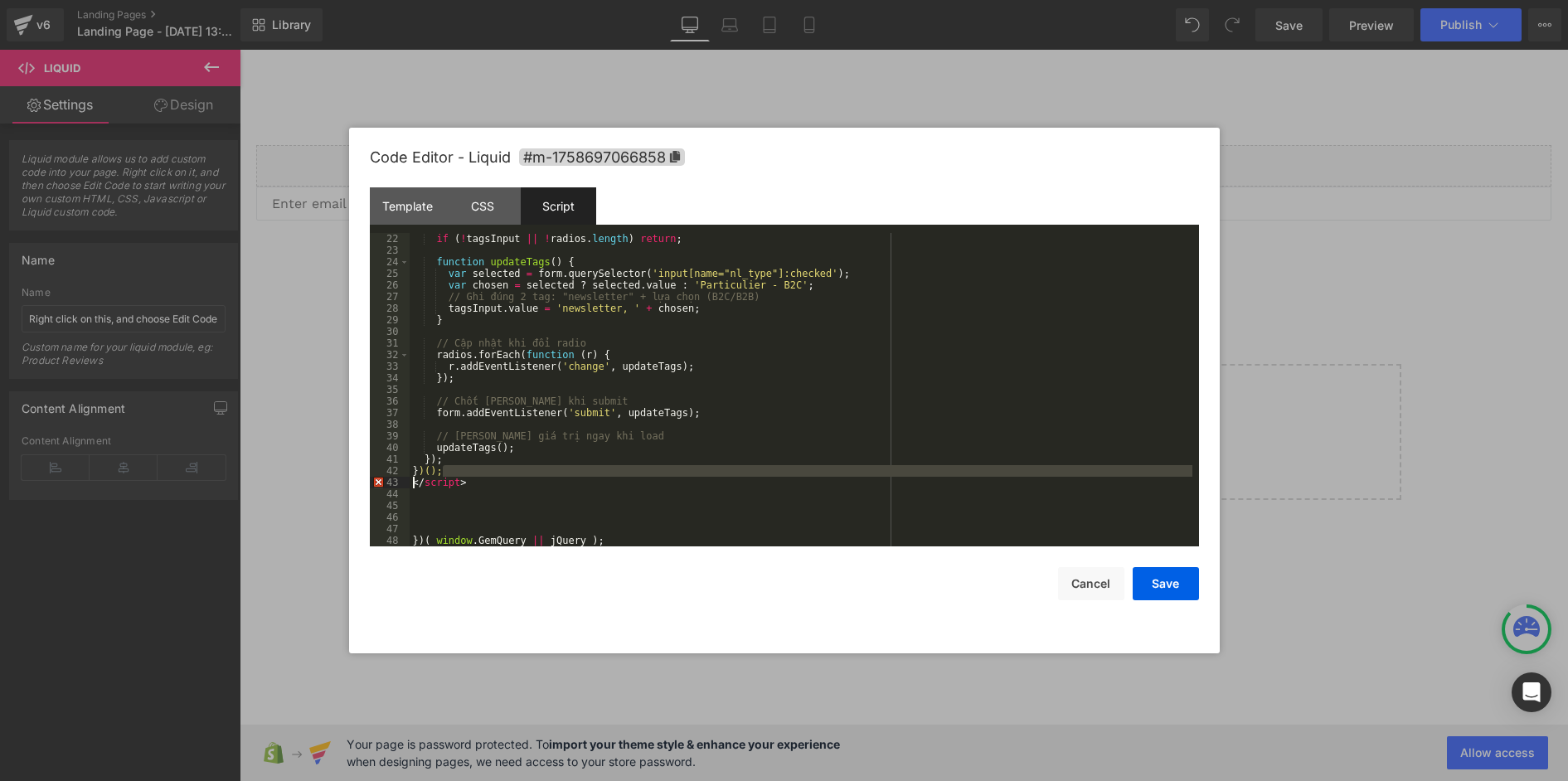
drag, startPoint x: 490, startPoint y: 476, endPoint x: 401, endPoint y: 479, distance: 89.1
click at [401, 479] on pre "22 23 24 25 26 27 28 29 30 31 32 33 34 35 36 37 38 39 40 41 42 43 44 45 46 47 4…" at bounding box center [784, 390] width 829 height 314
click at [478, 481] on div "if ( ! tagsInput || ! radios . length ) return ; function updateTags ( ) { var …" at bounding box center [800, 401] width 783 height 336
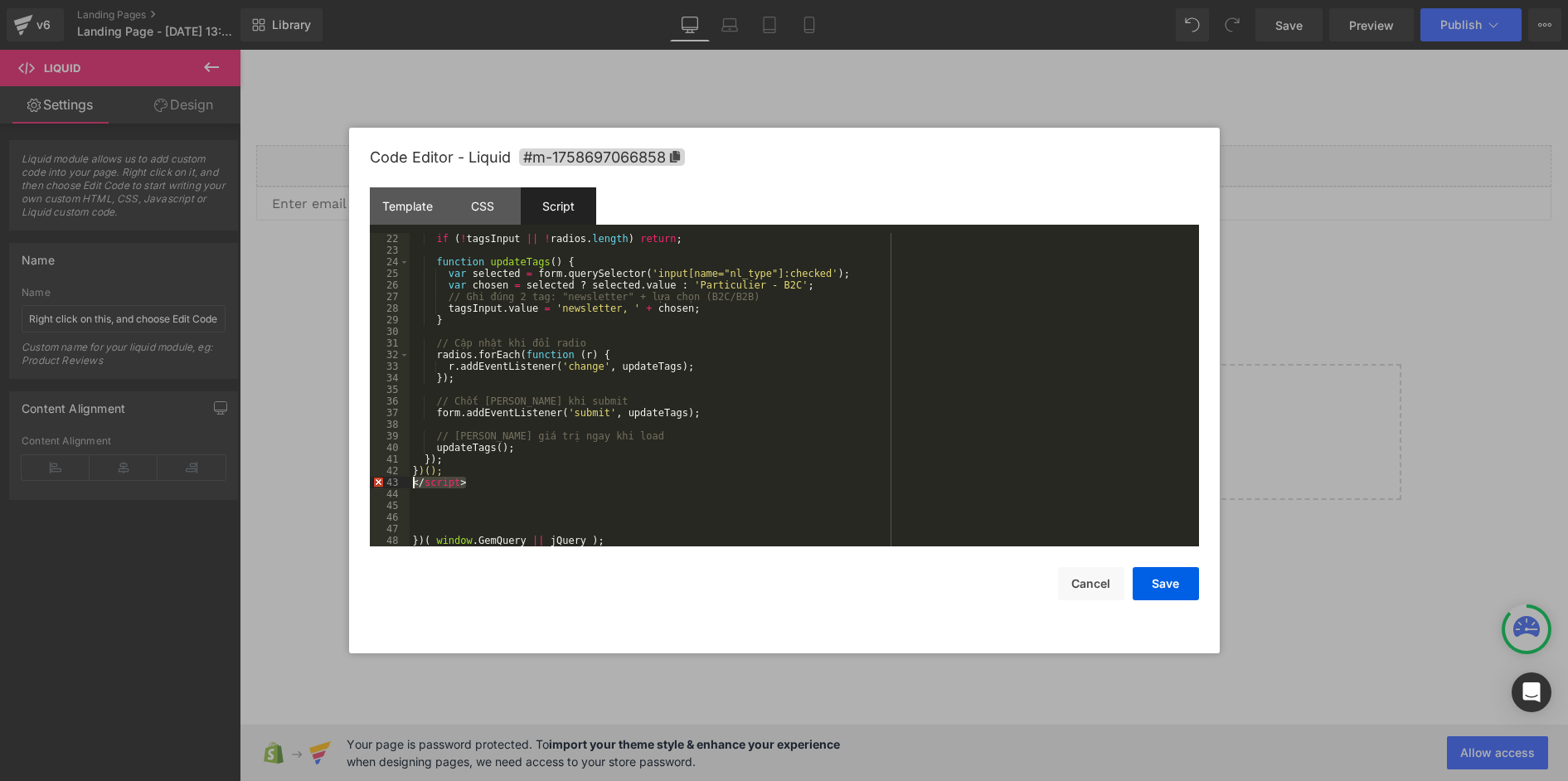
drag, startPoint x: 505, startPoint y: 479, endPoint x: 391, endPoint y: 481, distance: 114.0
click at [391, 481] on pre "22 23 24 25 26 27 28 29 30 31 32 33 34 35 36 37 38 39 40 41 42 43 44 45 46 47 4…" at bounding box center [784, 390] width 829 height 314
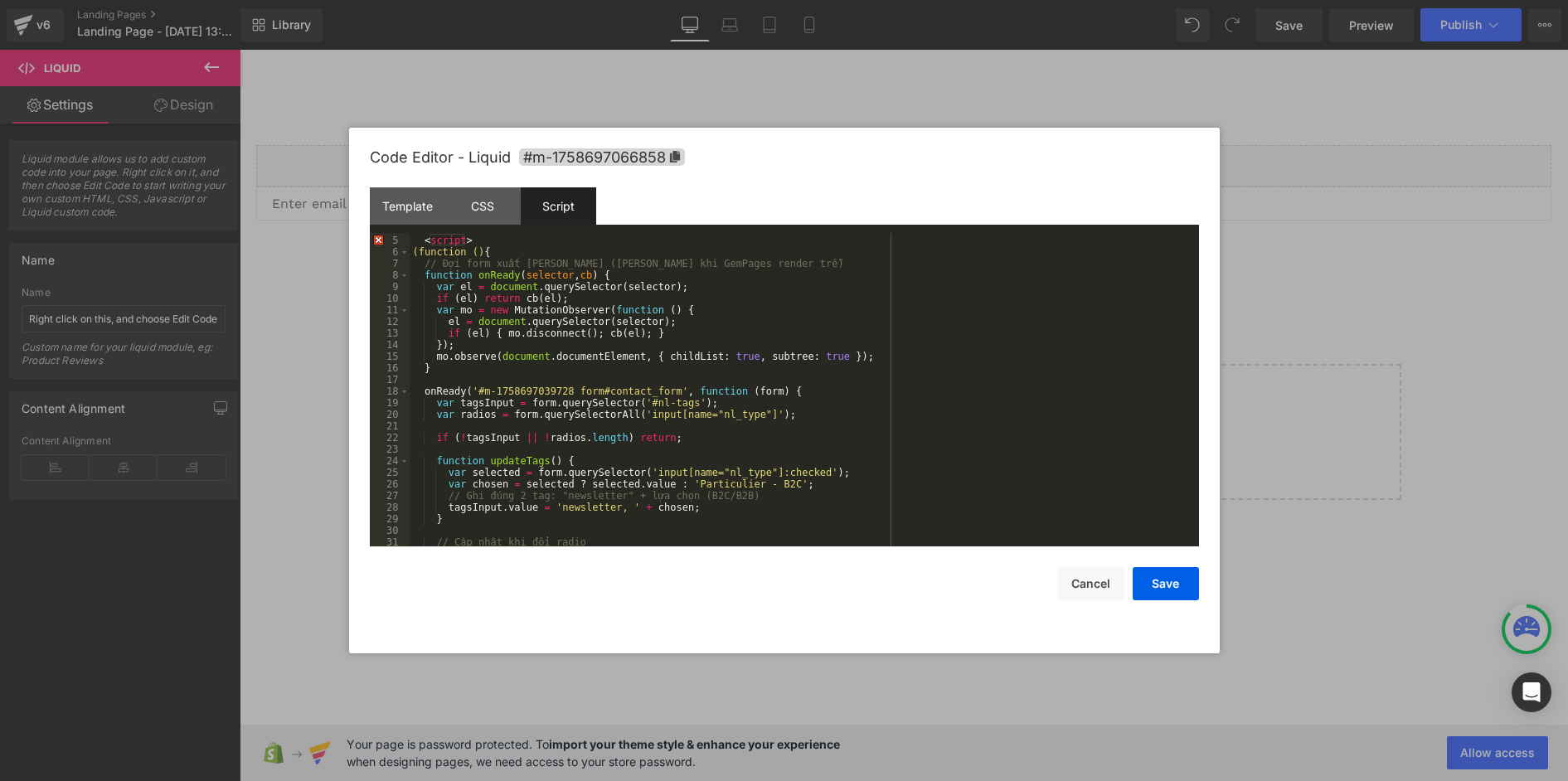
scroll to position [0, 0]
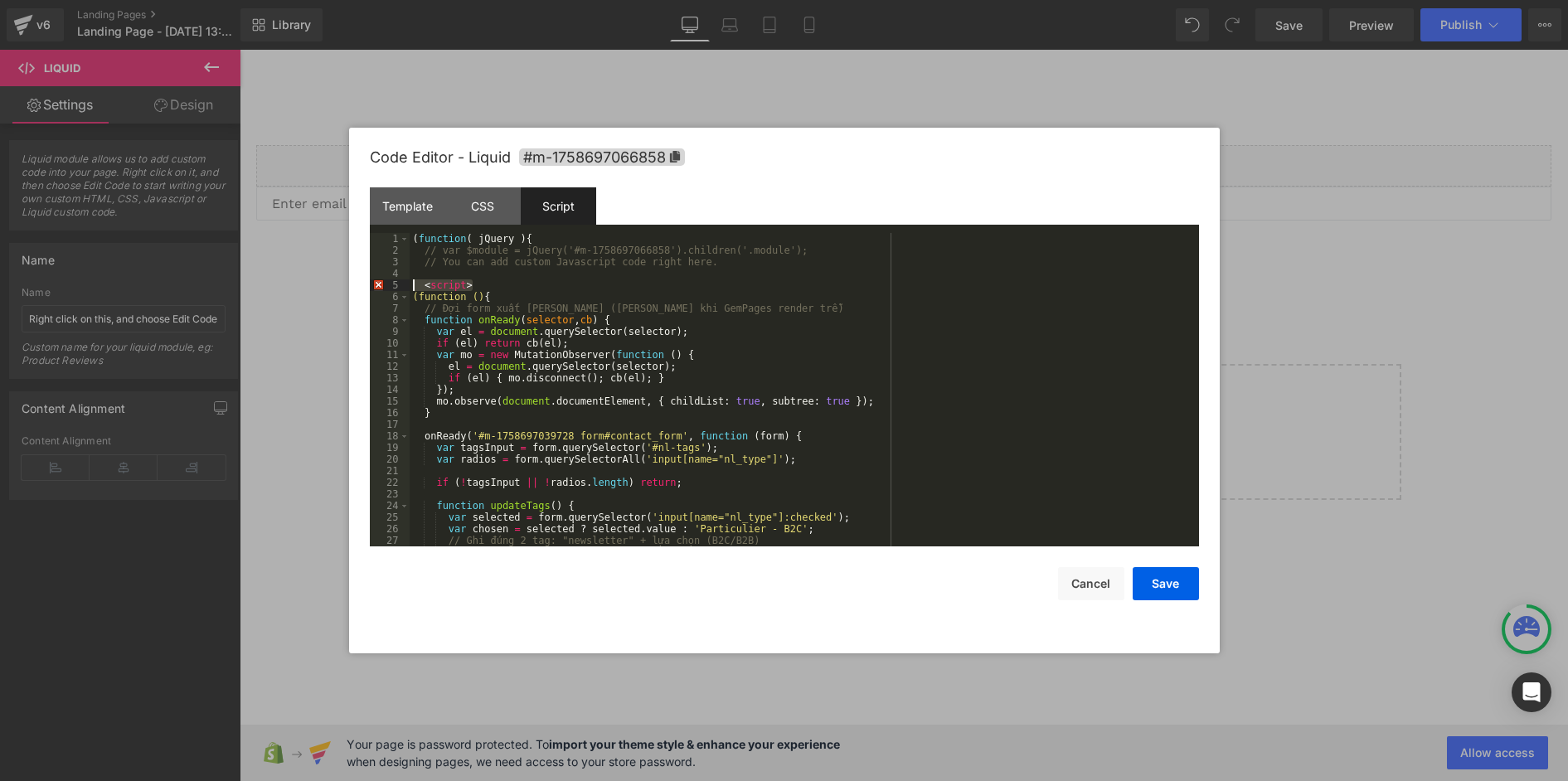
drag, startPoint x: 484, startPoint y: 285, endPoint x: 377, endPoint y: 285, distance: 107.0
click at [377, 285] on pre "1 2 3 4 5 6 7 8 9 10 11 12 13 14 15 16 17 18 19 20 21 22 23 24 25 26 27 28 ( fu…" at bounding box center [784, 390] width 829 height 314
click at [1175, 588] on button "Save" at bounding box center [1165, 584] width 67 height 33
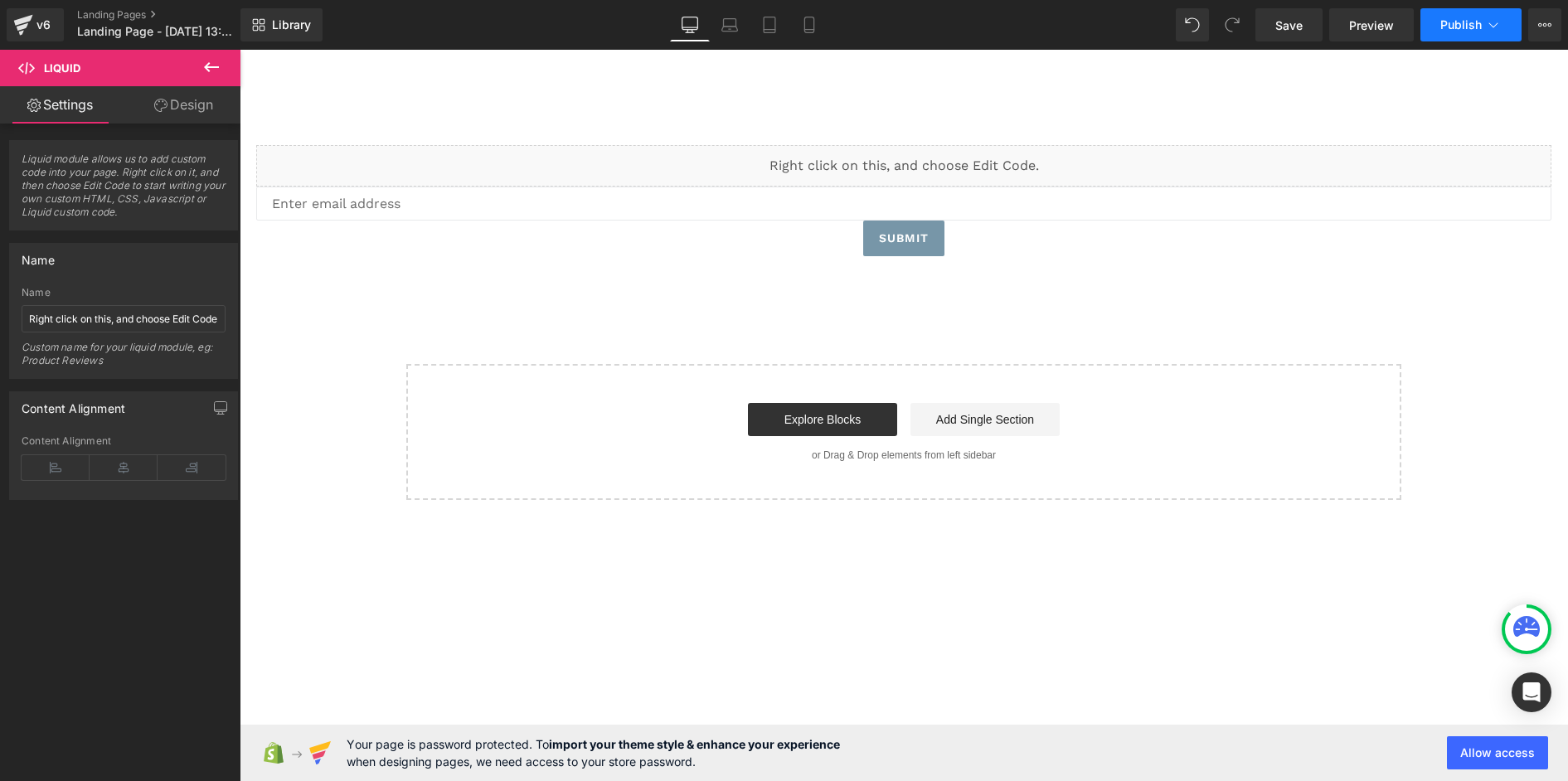
click at [1478, 23] on span "Publish" at bounding box center [1461, 24] width 41 height 13
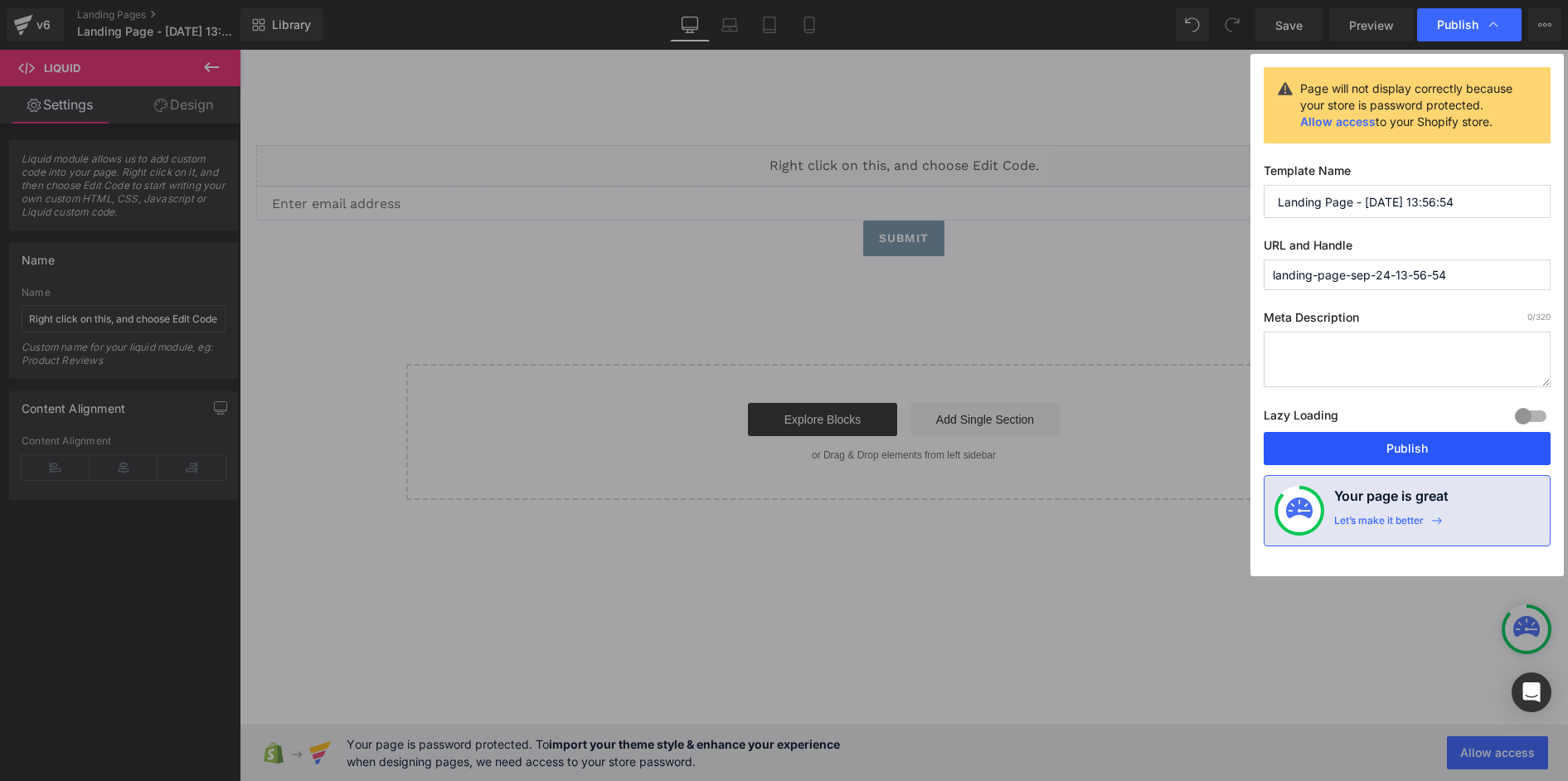
drag, startPoint x: 1417, startPoint y: 454, endPoint x: 1175, endPoint y: 393, distance: 249.6
click at [1417, 454] on button "Publish" at bounding box center [1406, 448] width 287 height 33
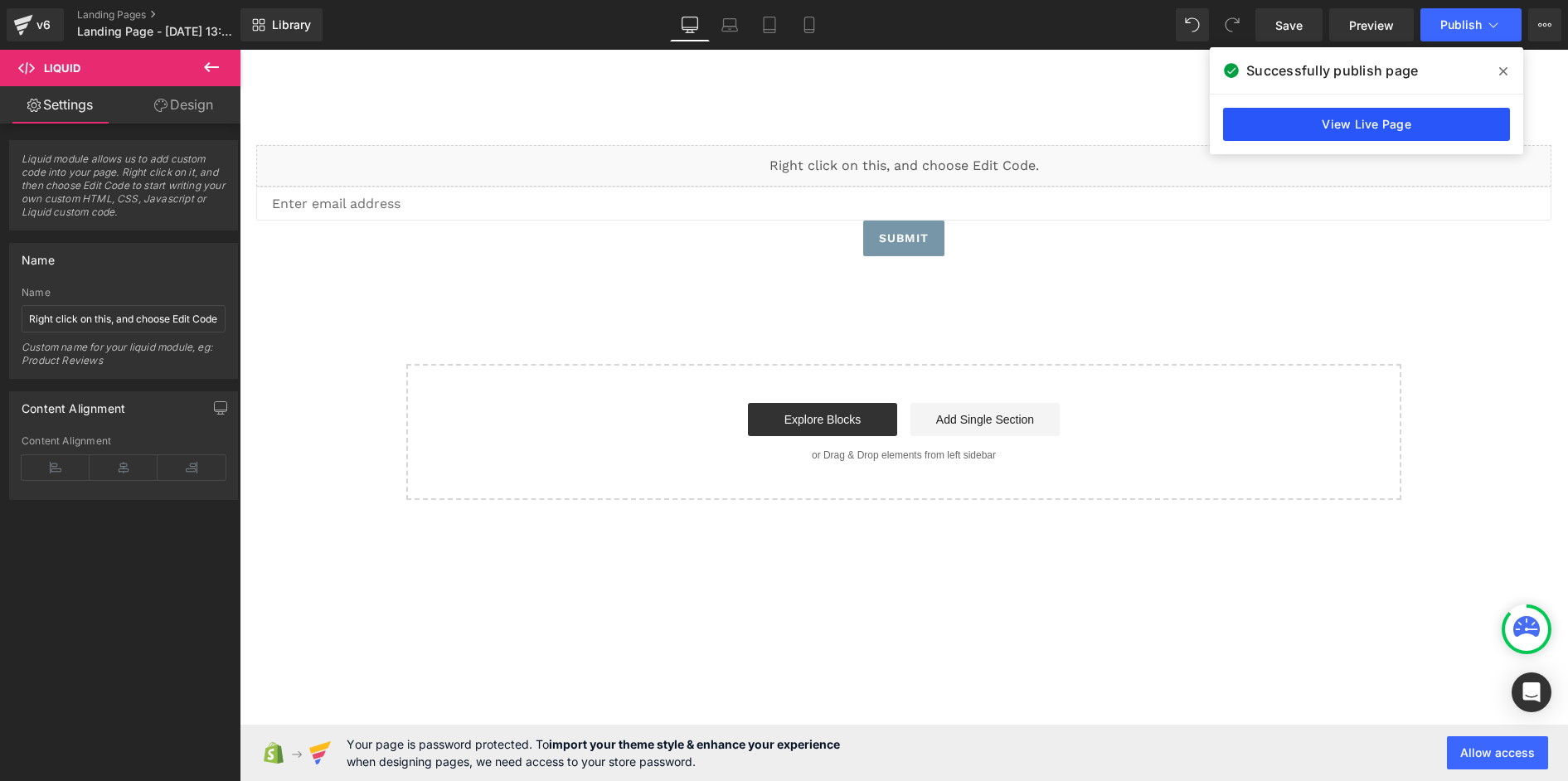
click at [1393, 123] on link "View Live Page" at bounding box center [1366, 124] width 287 height 33
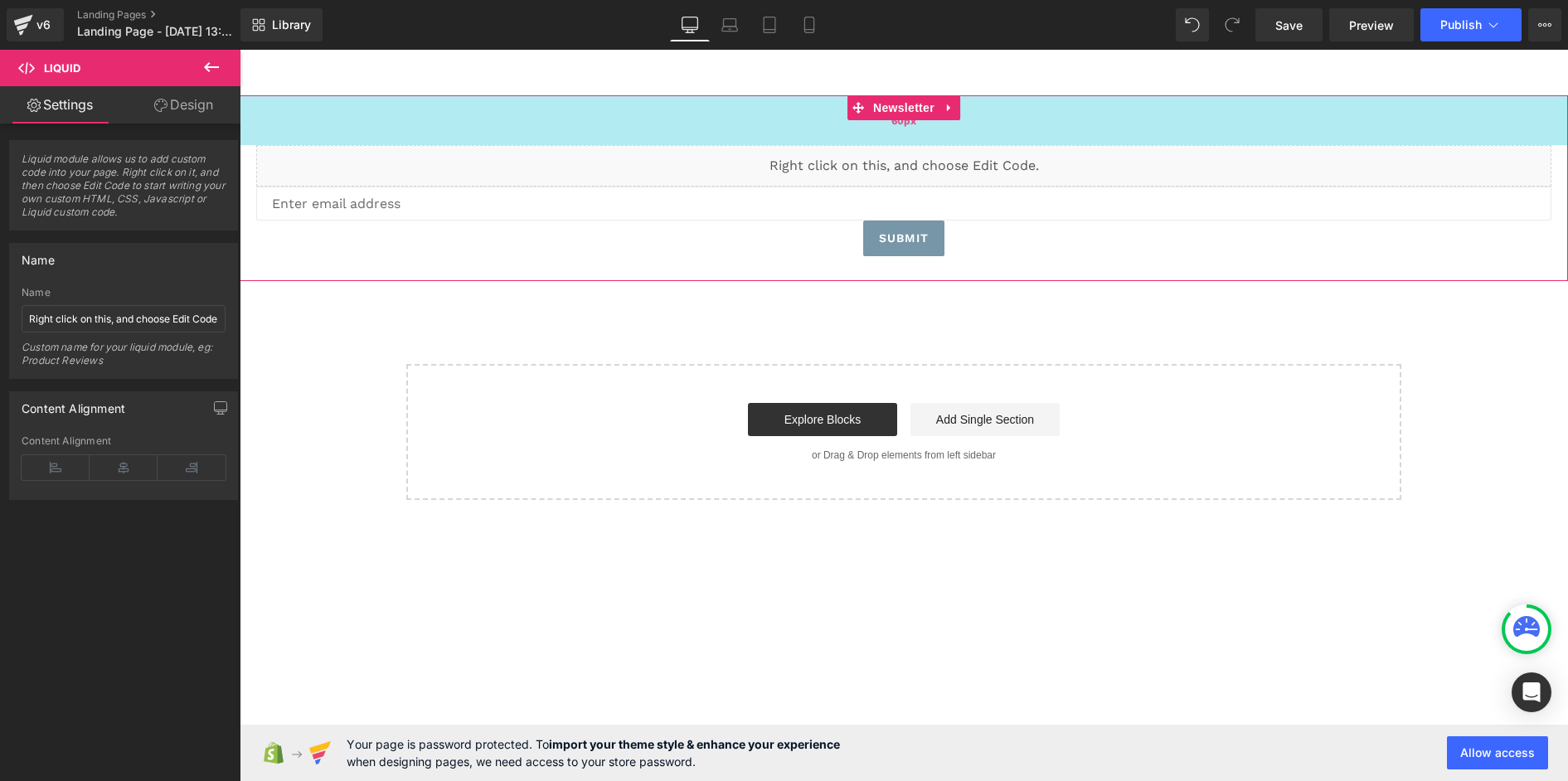
click at [762, 134] on div "60px" at bounding box center [904, 119] width 1328 height 50
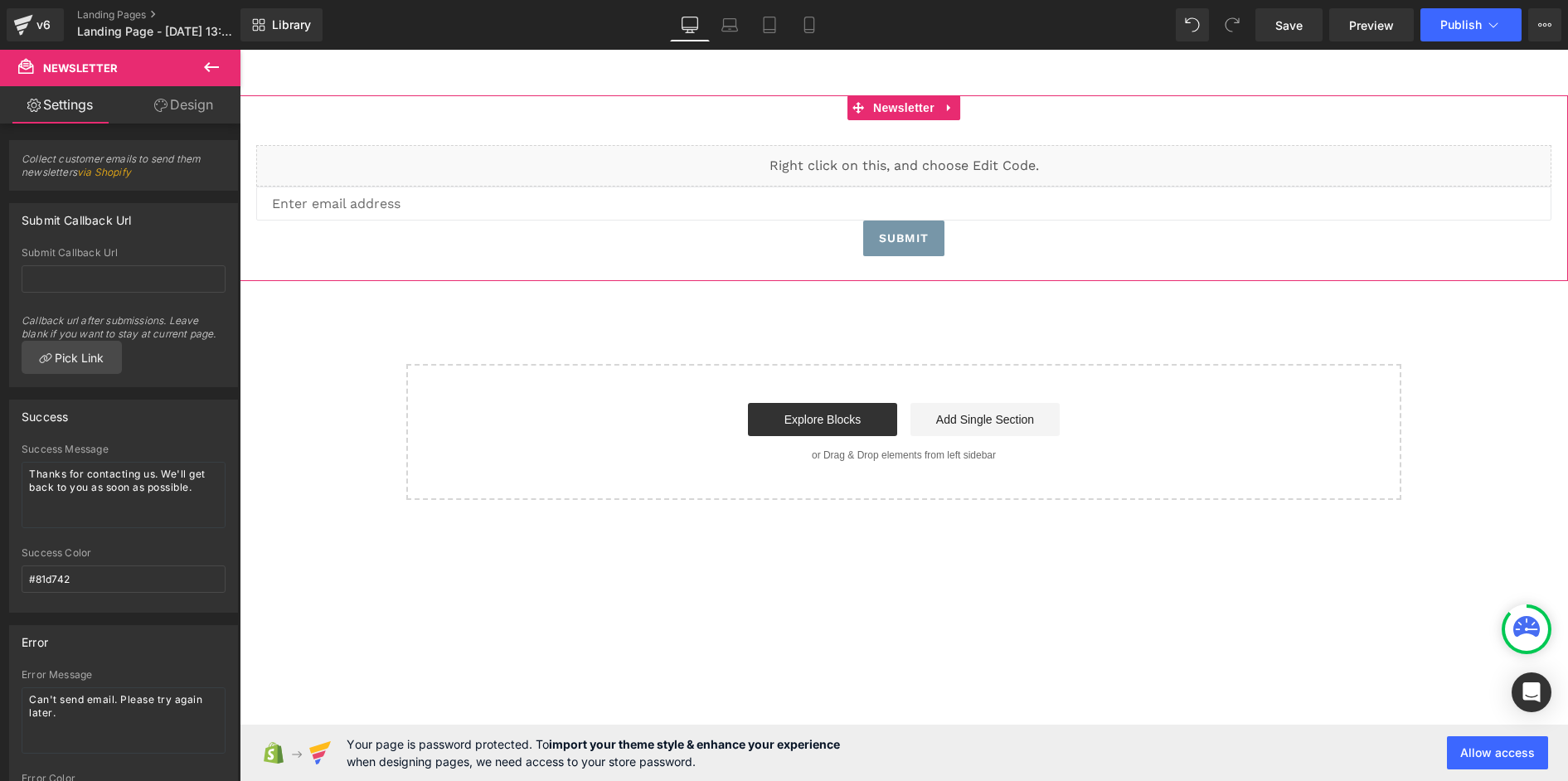
click at [171, 108] on link "Design" at bounding box center [183, 105] width 120 height 38
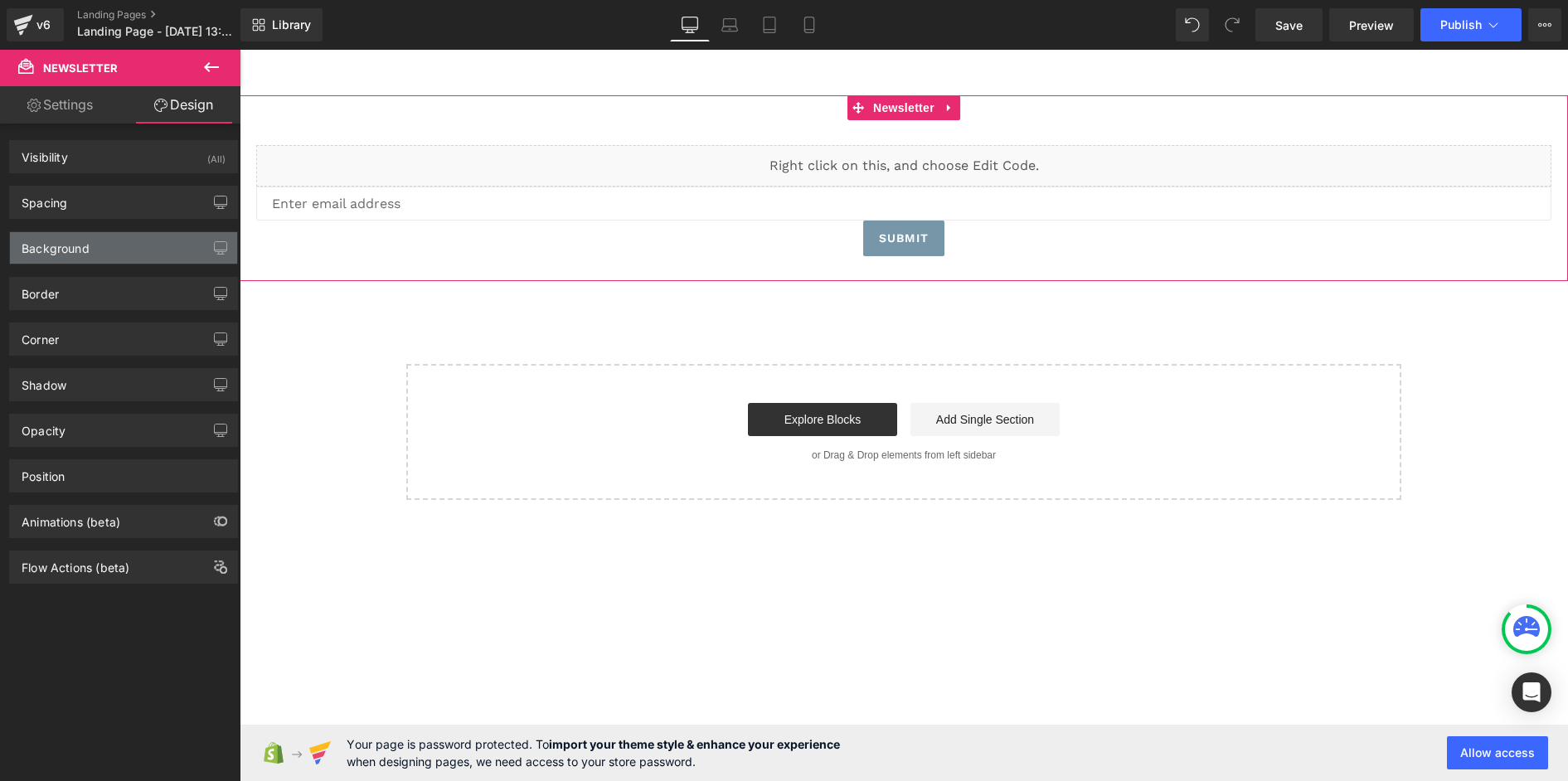
click at [101, 243] on div "Background" at bounding box center [124, 248] width 227 height 32
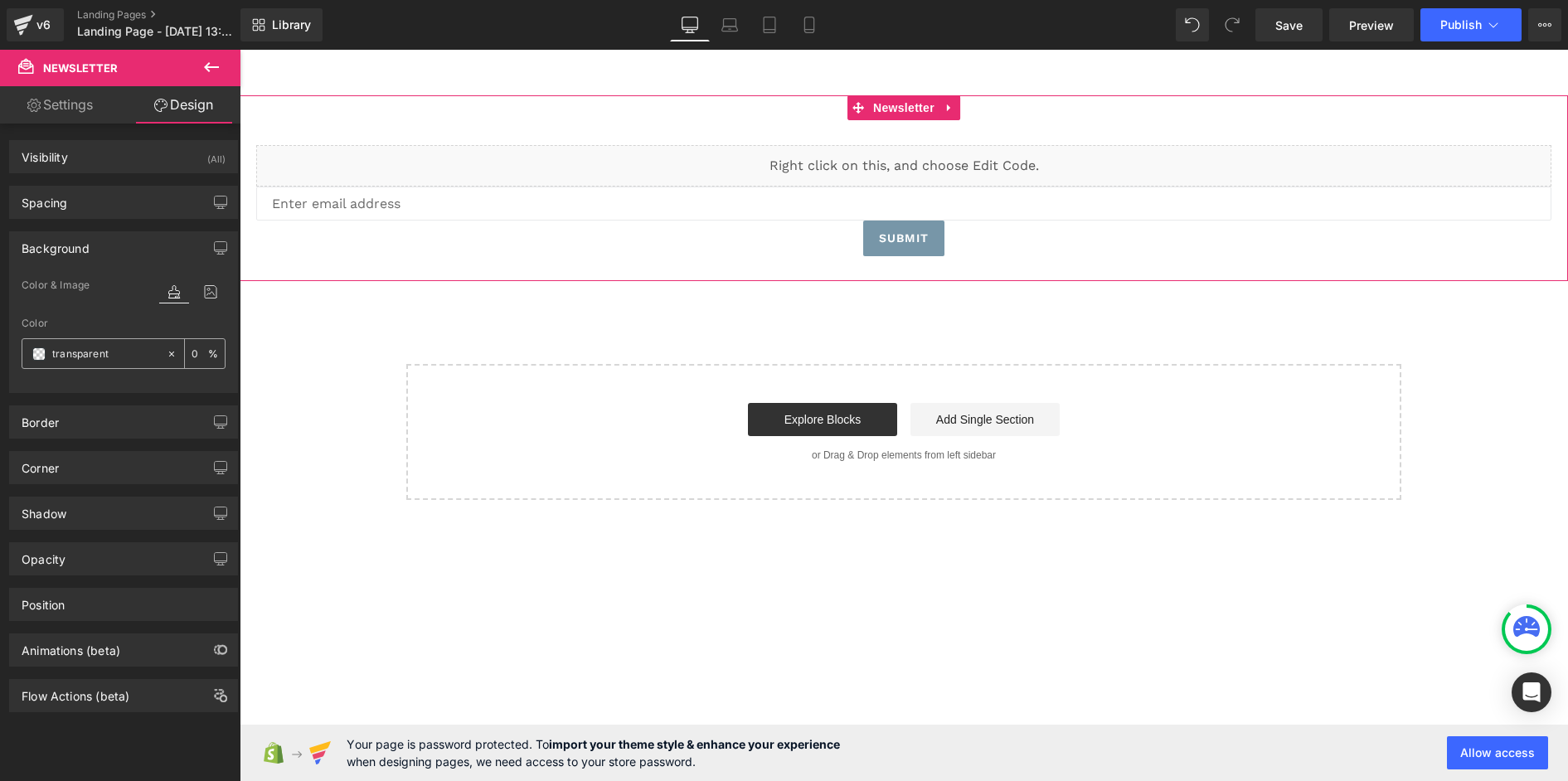
click at [28, 354] on div "transparent" at bounding box center [94, 353] width 144 height 29
click at [34, 351] on span at bounding box center [39, 354] width 13 height 13
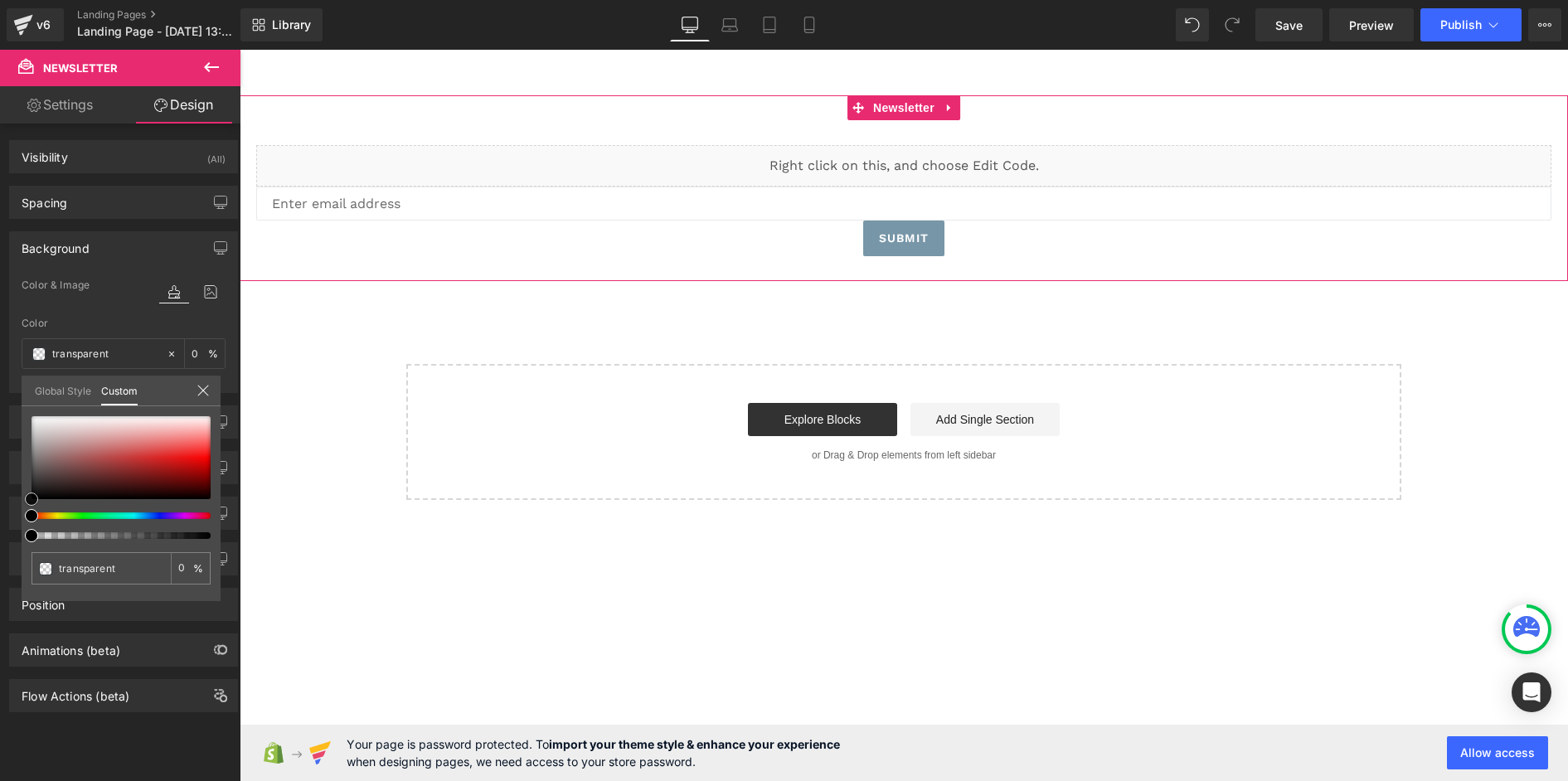
type input "#af6868"
type input "100"
type input "#af6868"
type input "100"
click at [87, 454] on div at bounding box center [121, 458] width 179 height 83
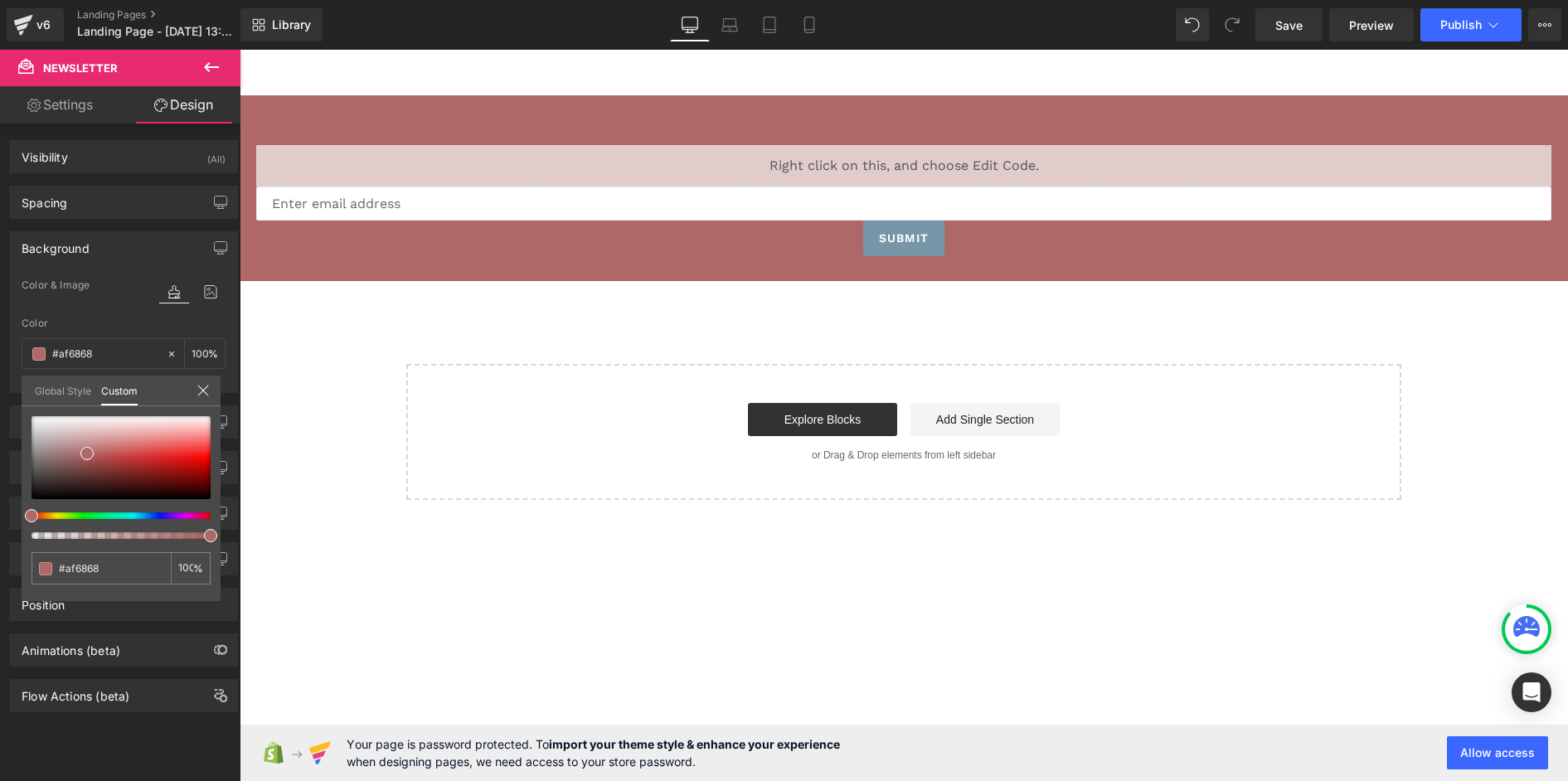
click at [1394, 305] on body "Skip to content Submit Close search Home Catalog Liquid Email Field Submit Subm…" at bounding box center [904, 415] width 1328 height 731
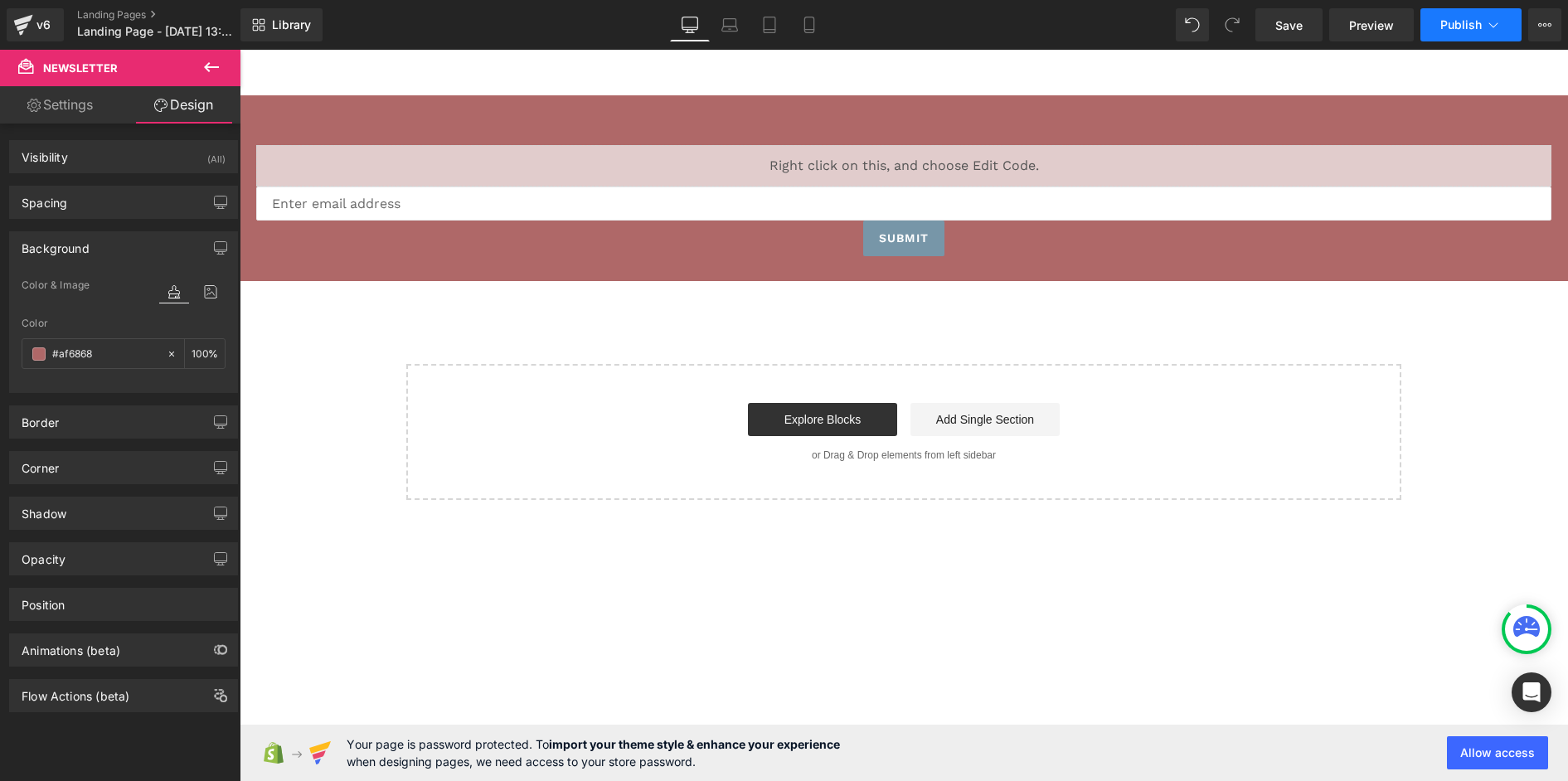
click at [1453, 23] on span "Publish" at bounding box center [1461, 24] width 41 height 13
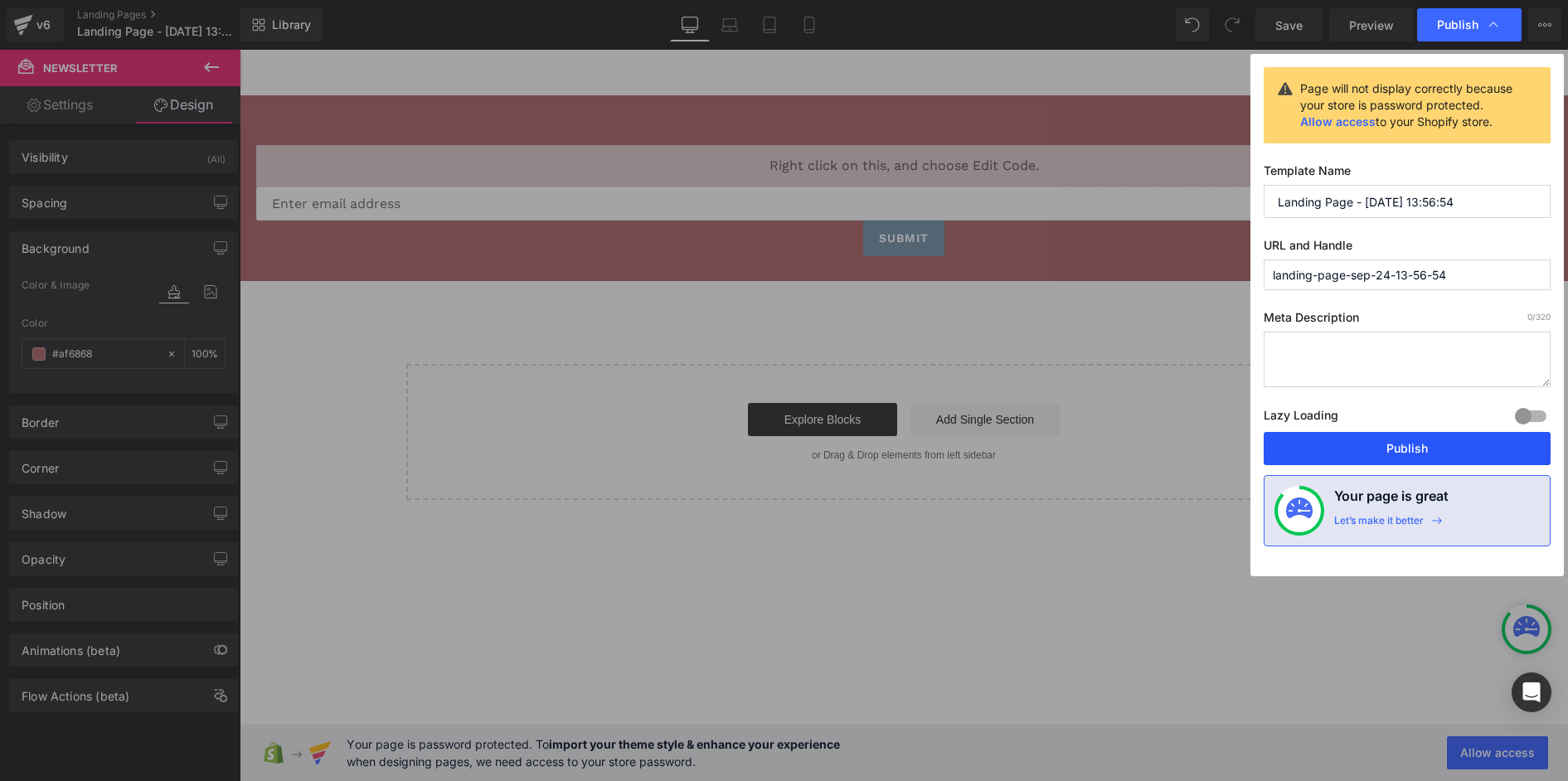
drag, startPoint x: 1403, startPoint y: 445, endPoint x: 1162, endPoint y: 396, distance: 245.9
click at [1402, 445] on button "Publish" at bounding box center [1406, 448] width 287 height 33
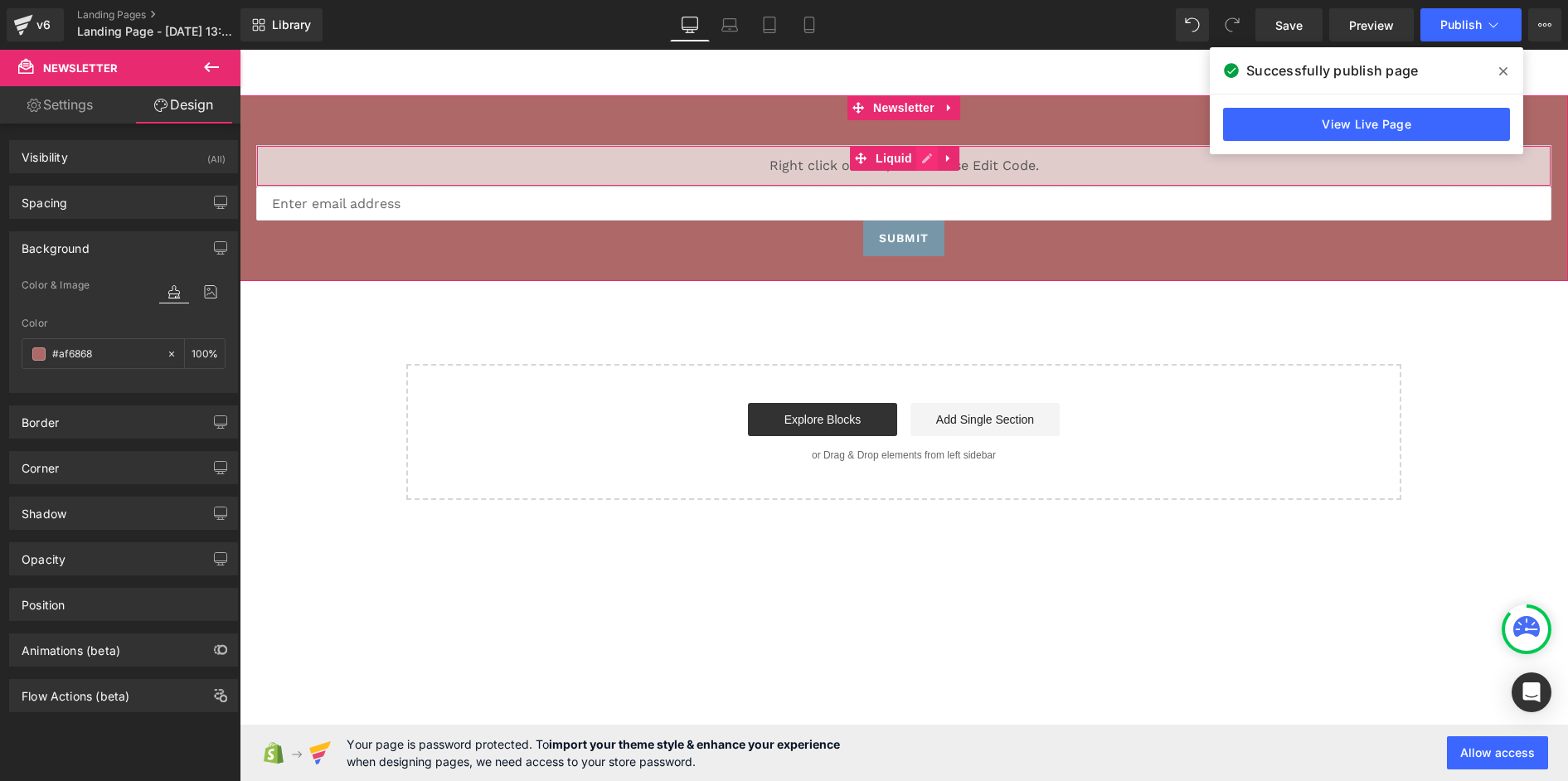
click at [926, 161] on div "Liquid" at bounding box center [904, 165] width 1295 height 41
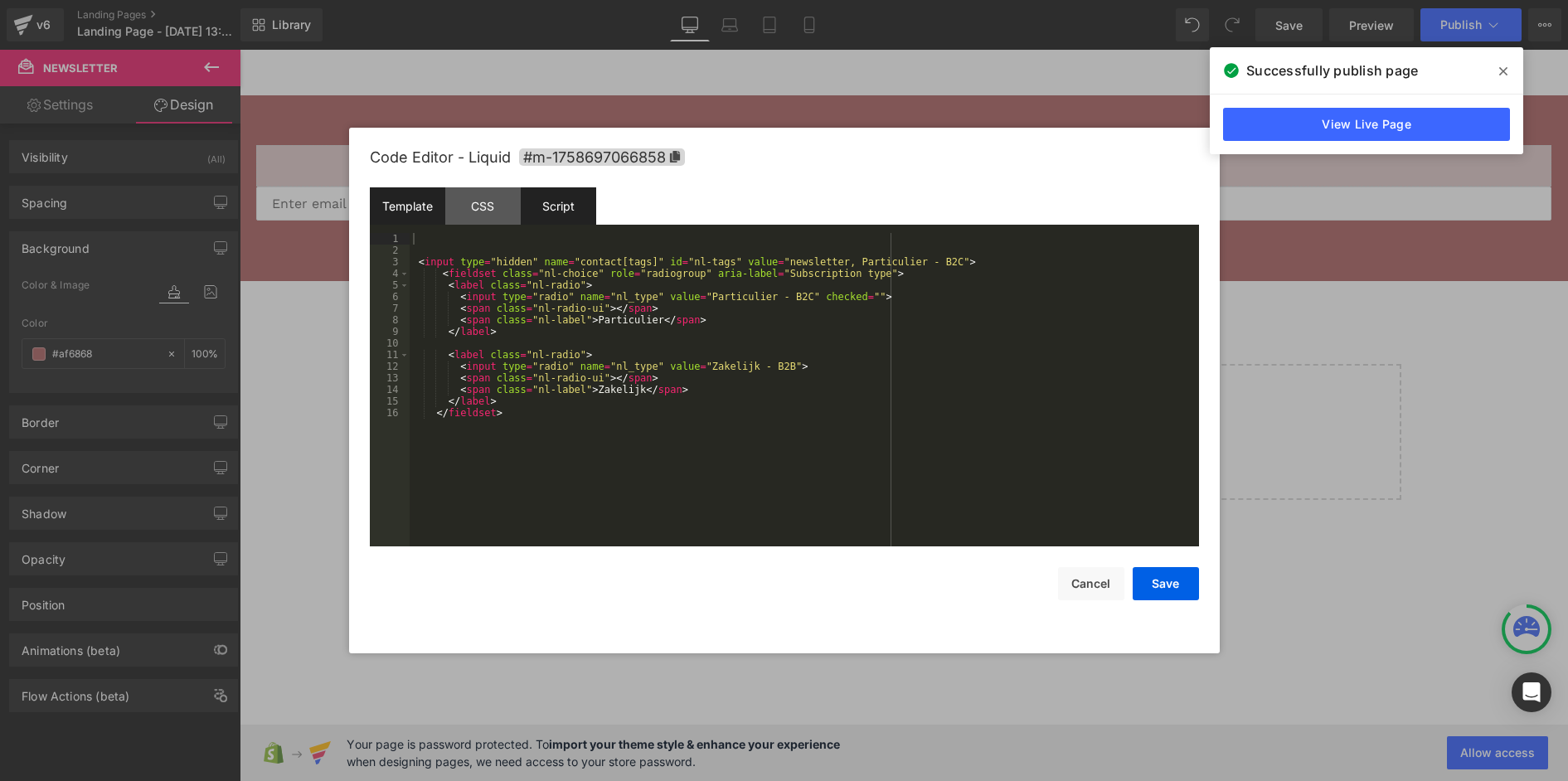
click at [582, 199] on div "Script" at bounding box center [558, 206] width 75 height 38
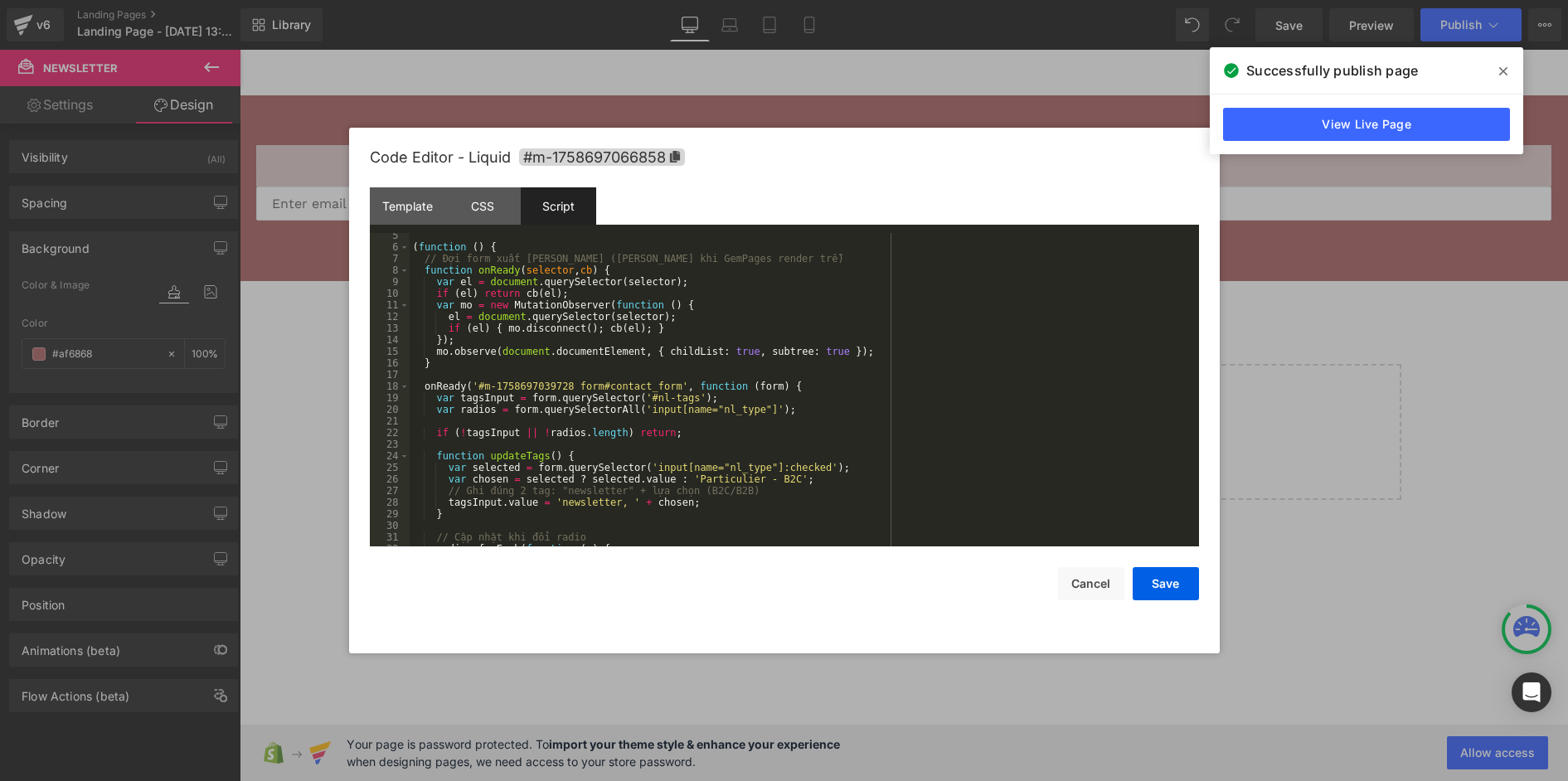
scroll to position [50, 0]
click at [533, 385] on div "( function ( ) { // Đợi form xuất [PERSON_NAME] ([PERSON_NAME] khi GemPages ren…" at bounding box center [800, 398] width 783 height 336
click at [532, 383] on div "( function ( ) { // Đợi form xuất [PERSON_NAME] ([PERSON_NAME] khi GemPages ren…" at bounding box center [800, 390] width 783 height 314
click at [556, 381] on div "( function ( ) { // Đợi form xuất [PERSON_NAME] ([PERSON_NAME] khi GemPages ren…" at bounding box center [800, 398] width 783 height 336
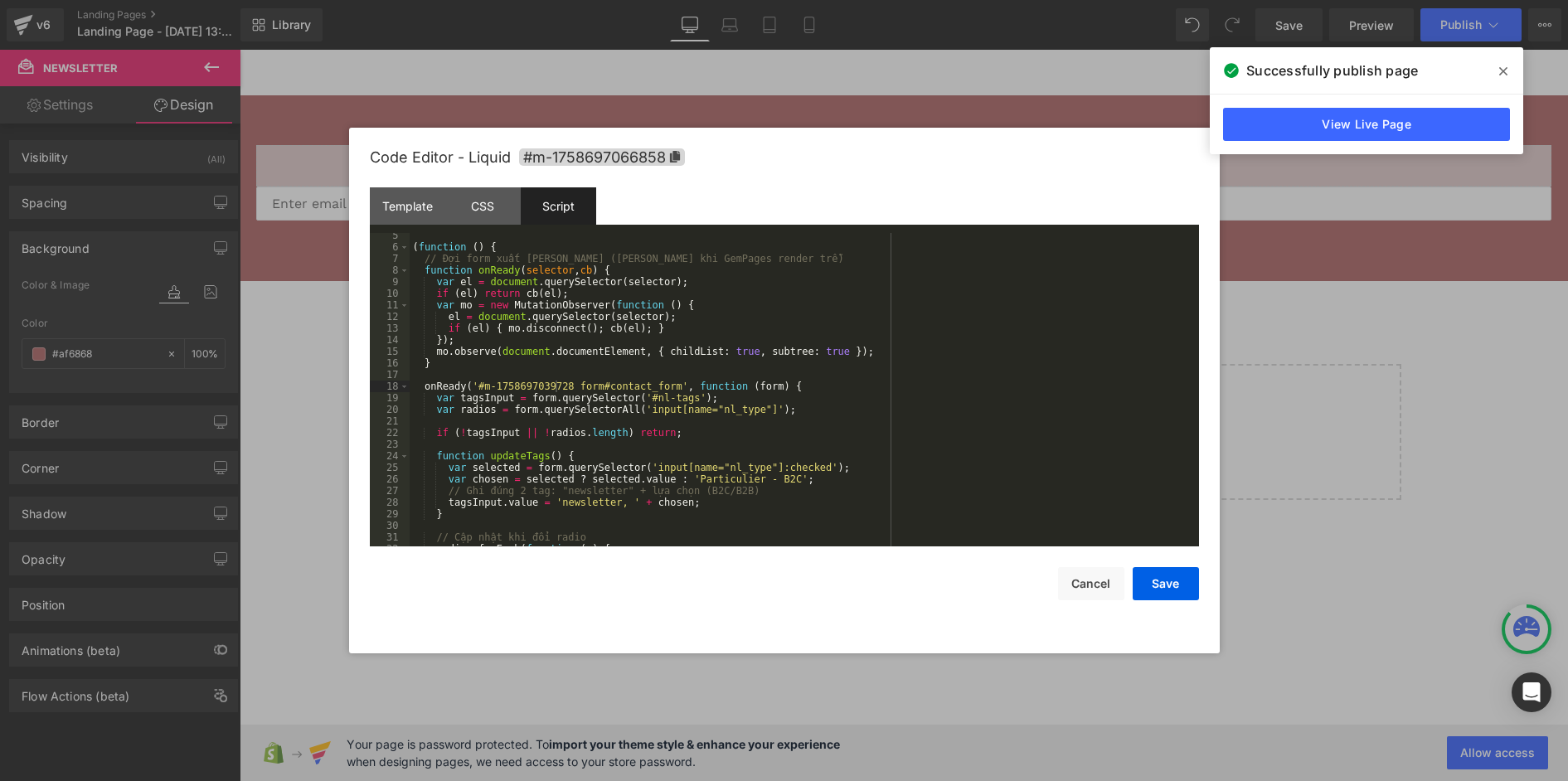
click at [1506, 67] on icon at bounding box center [1502, 71] width 8 height 13
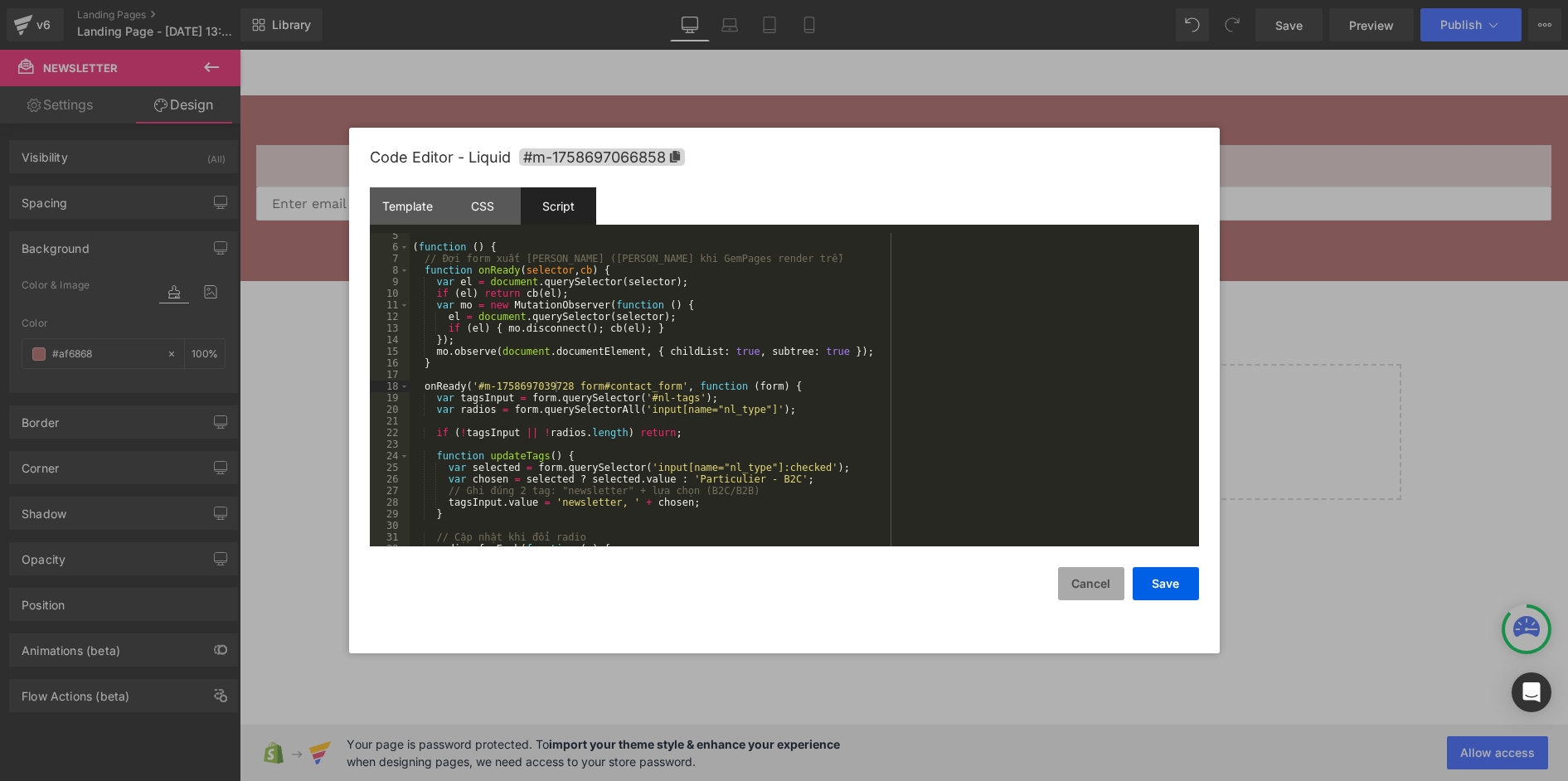
click at [1088, 582] on button "Cancel" at bounding box center [1091, 584] width 67 height 33
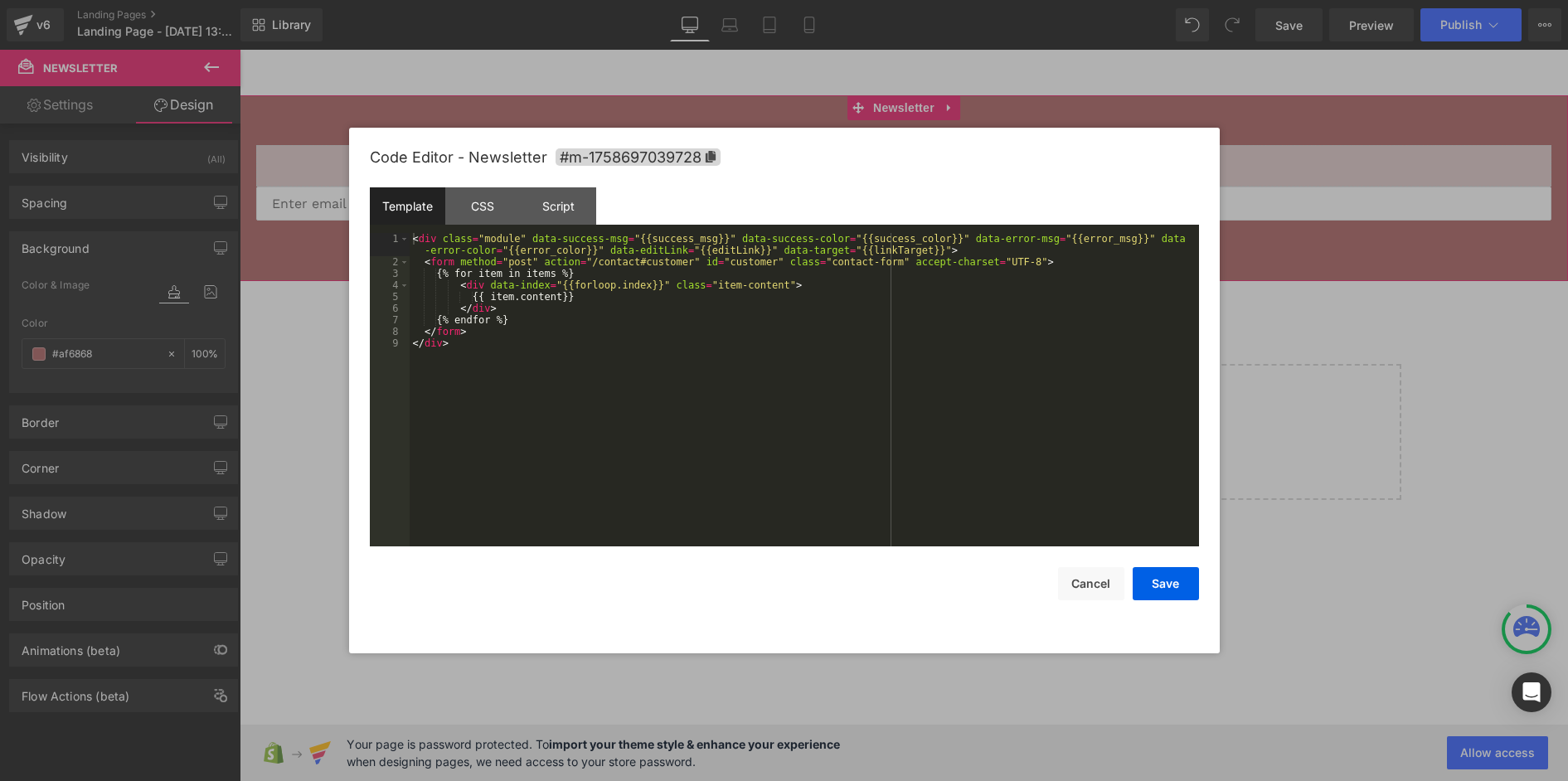
click at [862, 0] on div "Liquid You are previewing how the will restyle your page. You can not edit Elem…" at bounding box center [784, 0] width 1568 height 0
click at [1090, 562] on div "Save Cancel" at bounding box center [784, 573] width 829 height 54
click at [1085, 571] on button "Cancel" at bounding box center [1091, 584] width 67 height 33
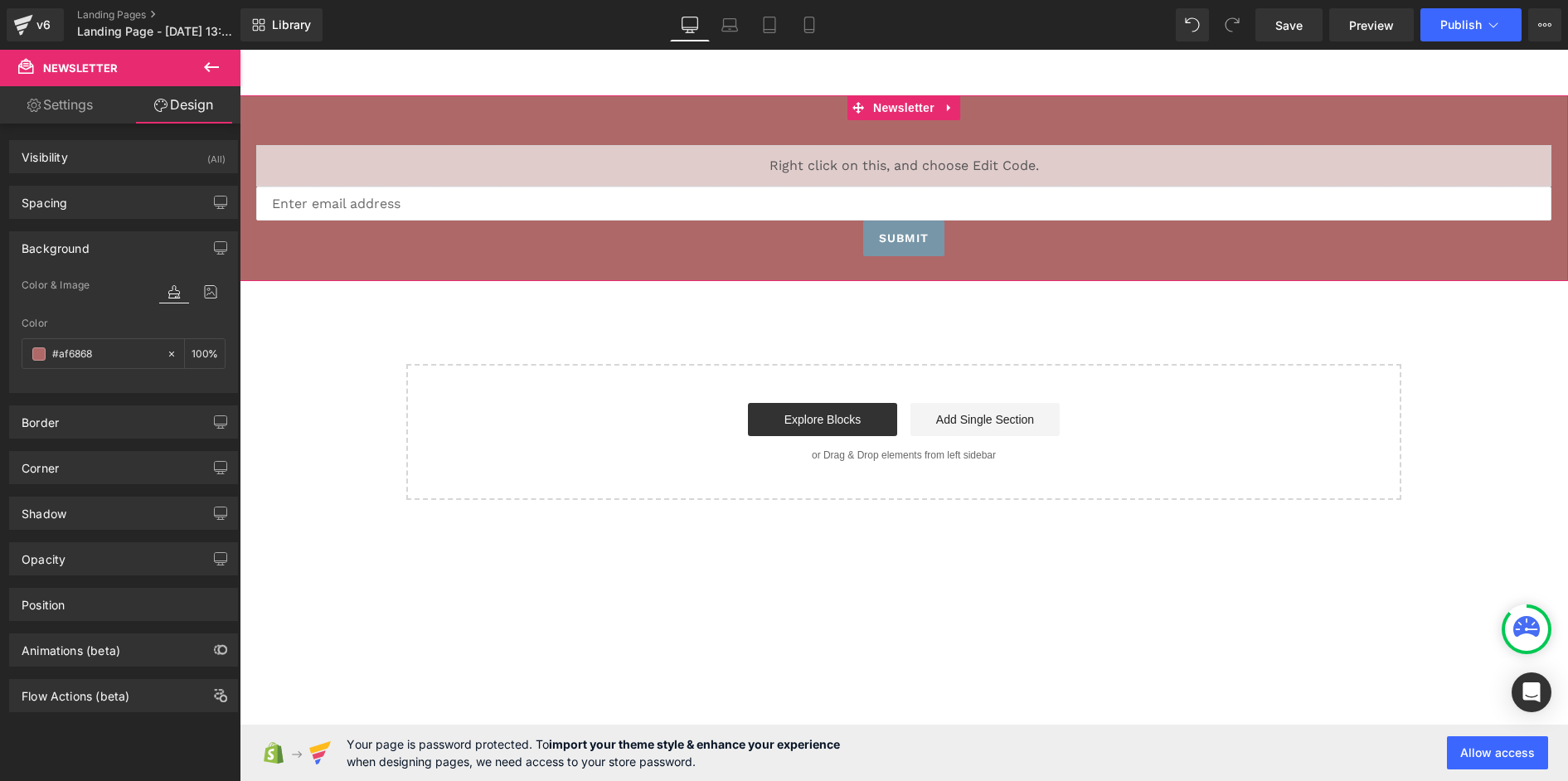
click at [54, 105] on link "Settings" at bounding box center [60, 105] width 120 height 38
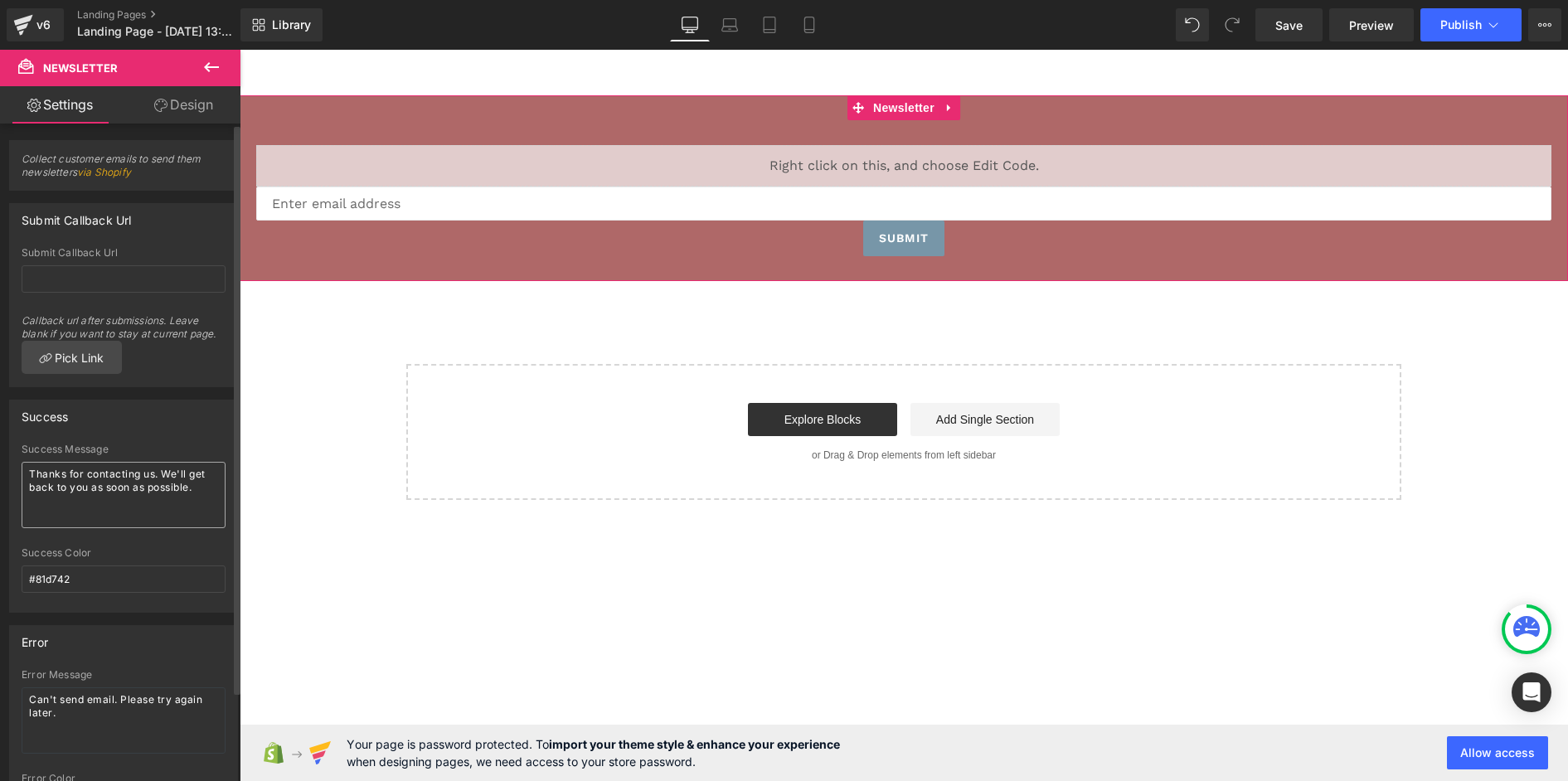
scroll to position [103, 0]
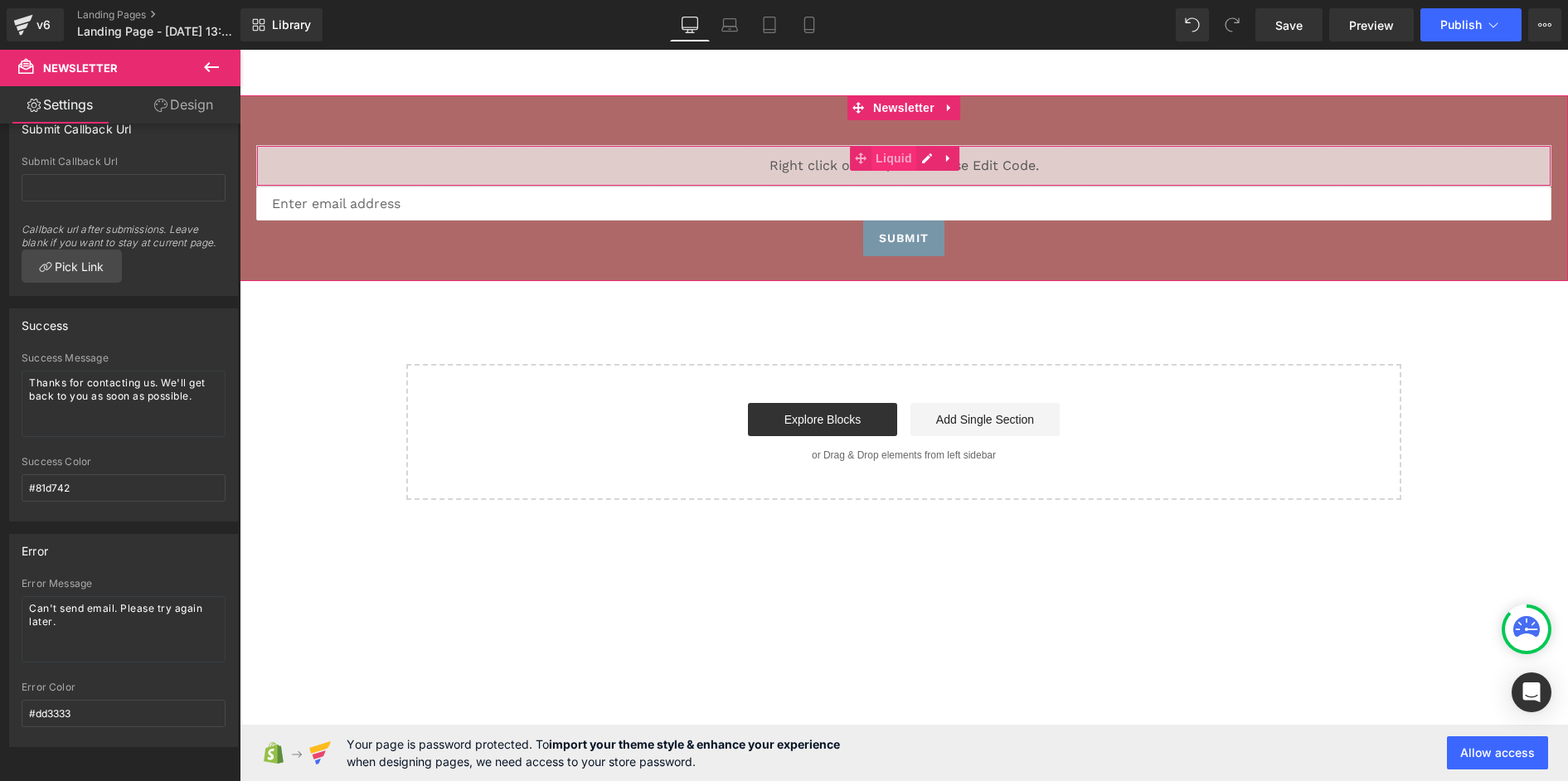
click at [900, 158] on span "Liquid" at bounding box center [893, 158] width 45 height 24
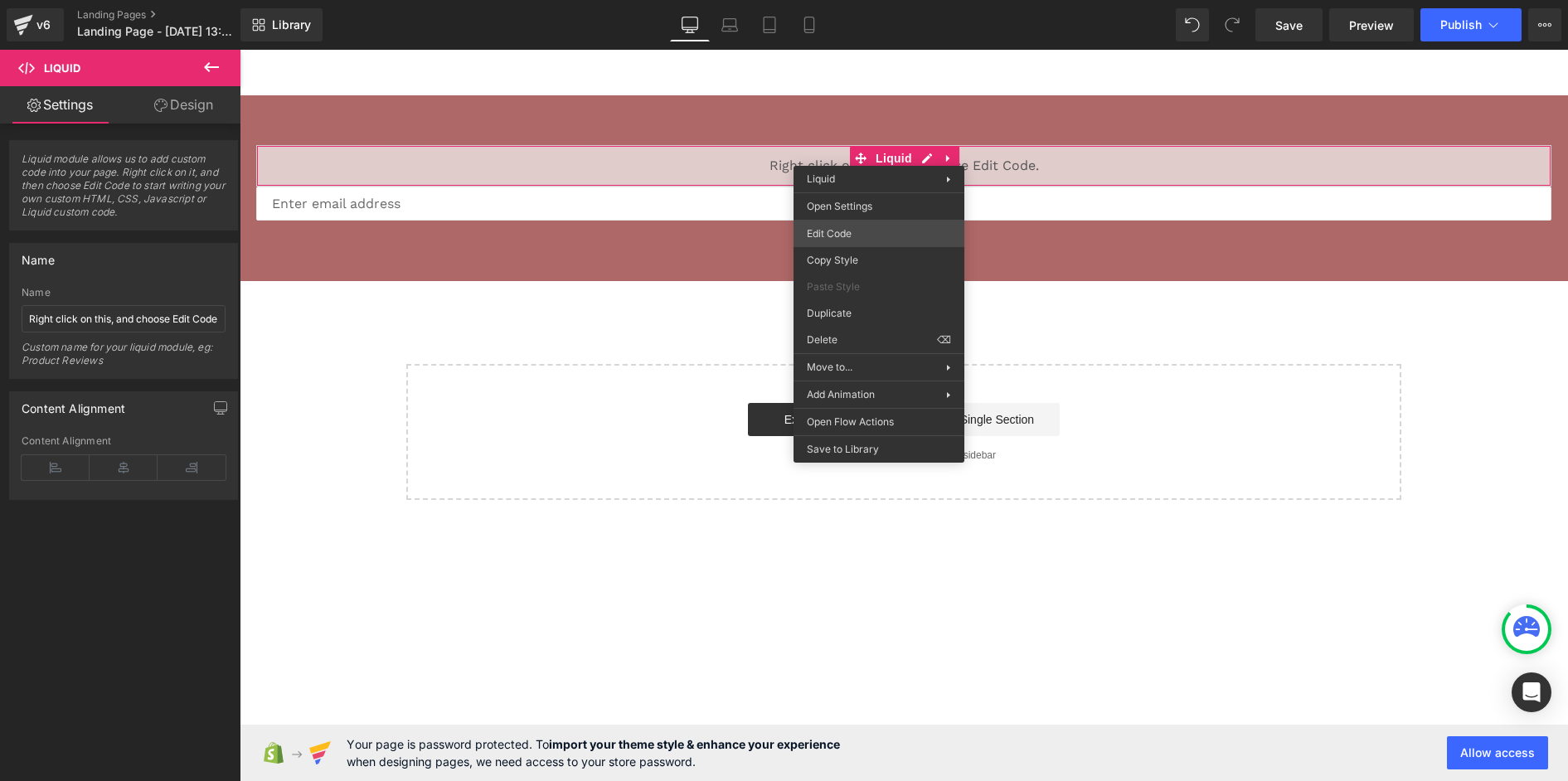
click at [868, 0] on div "Liquid You are previewing how the will restyle your page. You can not edit Elem…" at bounding box center [784, 0] width 1568 height 0
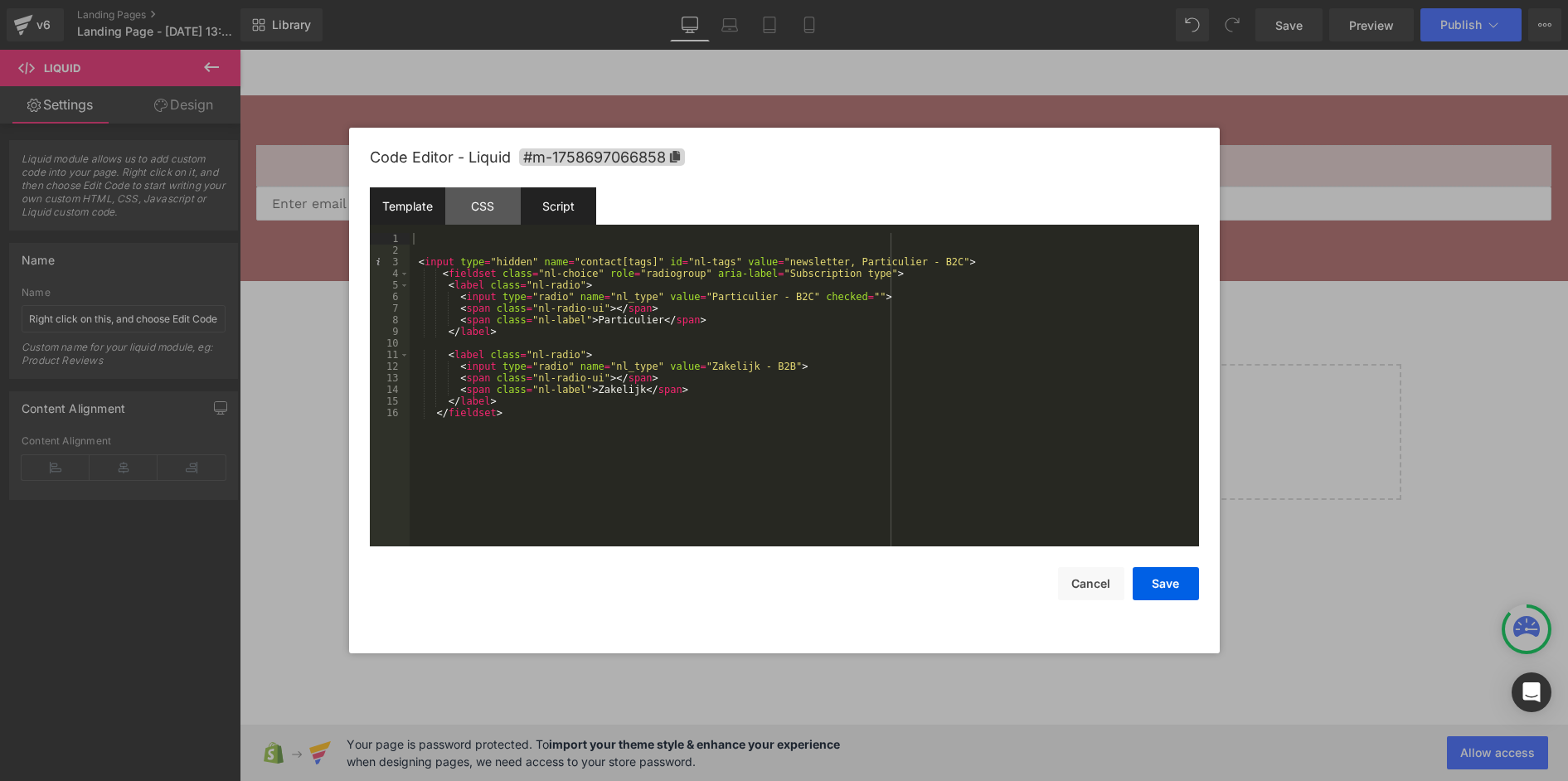
click at [556, 207] on div "Script" at bounding box center [558, 206] width 75 height 38
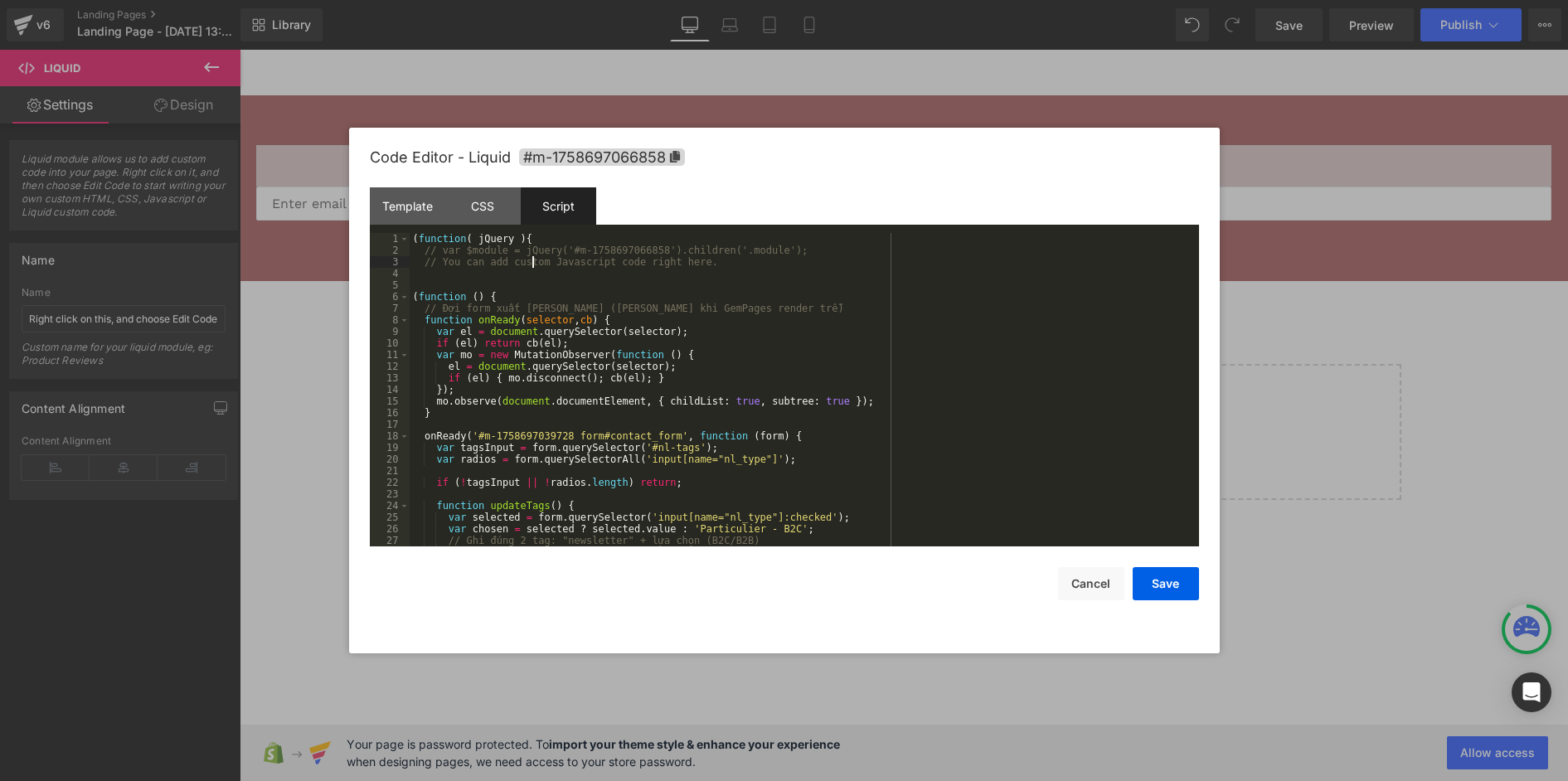
click at [534, 267] on div "( function ( jQuery ) { // var $module = jQuery('#m-1758697066858').children('.…" at bounding box center [800, 401] width 783 height 336
drag, startPoint x: 855, startPoint y: 245, endPoint x: 436, endPoint y: 249, distance: 419.0
click at [402, 247] on pre "1 2 3 4 5 6 7 8 9 10 11 12 13 14 15 16 17 18 19 20 21 22 23 24 25 26 27 28 ( fu…" at bounding box center [784, 390] width 829 height 314
click at [451, 248] on div "( function ( jQuery ) { // var $module = jQuery('#m-1758697066858').children('.…" at bounding box center [800, 390] width 783 height 314
click at [436, 248] on div "( function ( jQuery ) { // var $module = jQuery('#m-1758697066858').children('.…" at bounding box center [800, 401] width 783 height 336
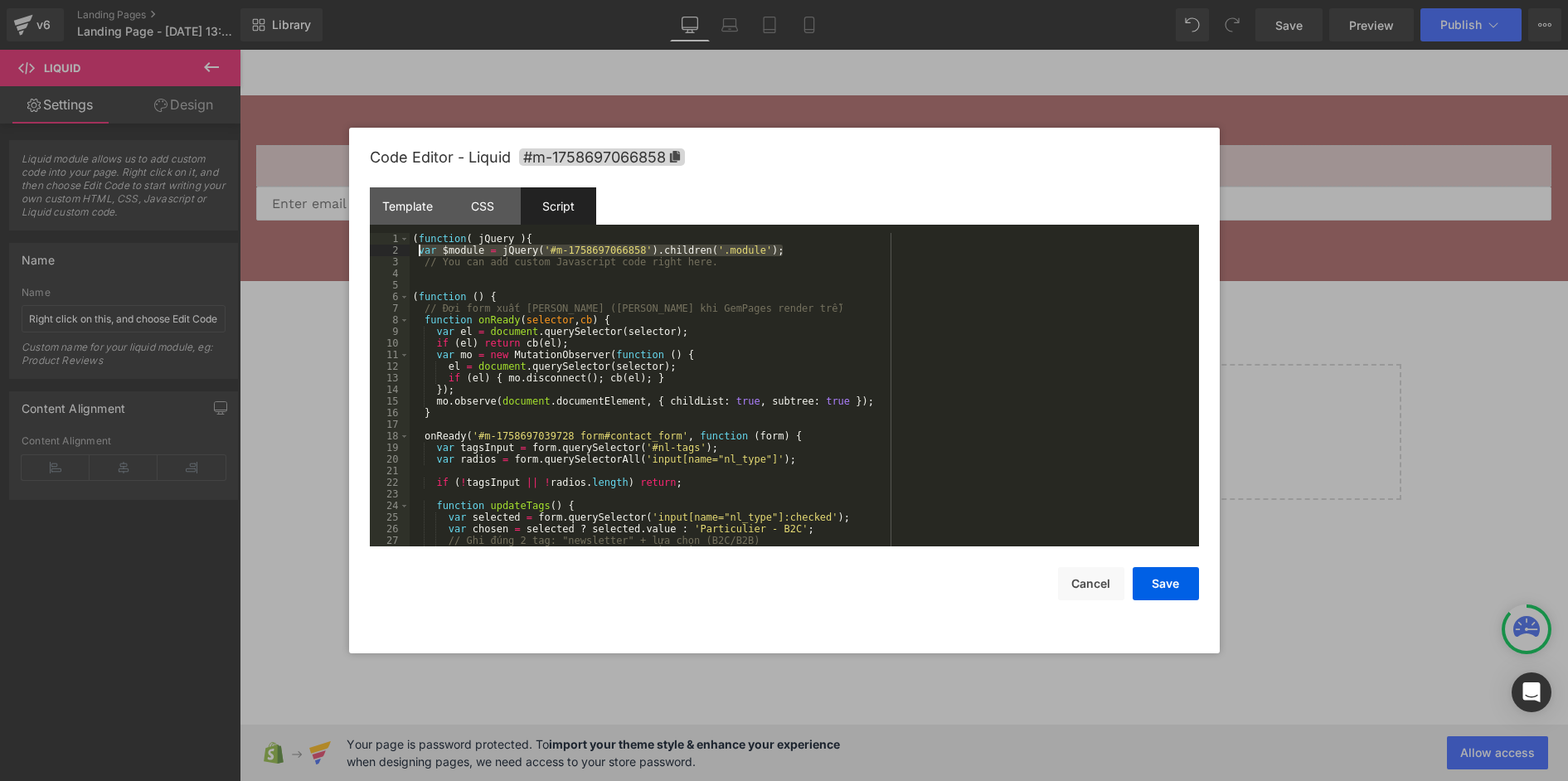
drag, startPoint x: 800, startPoint y: 249, endPoint x: 418, endPoint y: 248, distance: 382.0
click at [418, 248] on div "( function ( jQuery ) { var $module = jQuery ( '#m-1758697066858' ) . children …" at bounding box center [800, 401] width 783 height 336
